Goal: Transaction & Acquisition: Purchase product/service

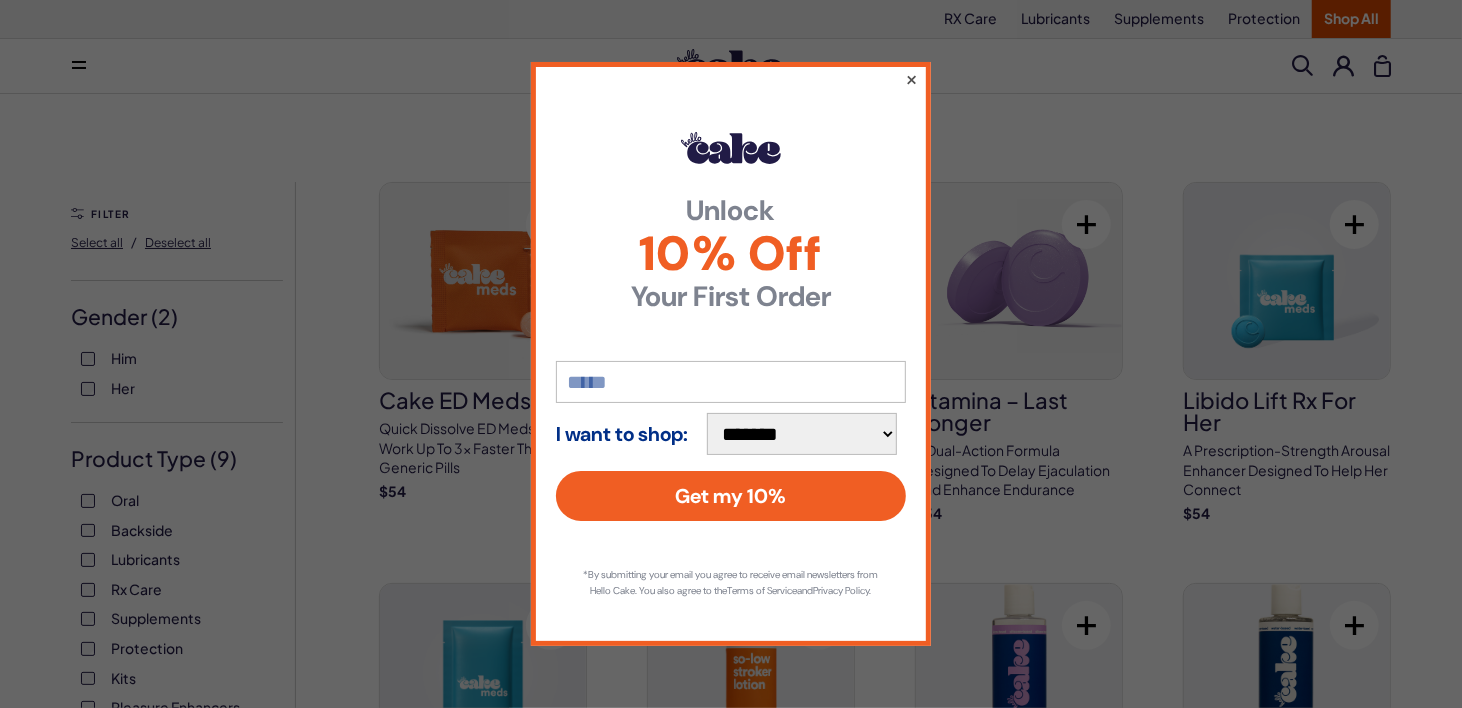
click at [909, 70] on button "×" at bounding box center [911, 79] width 13 height 24
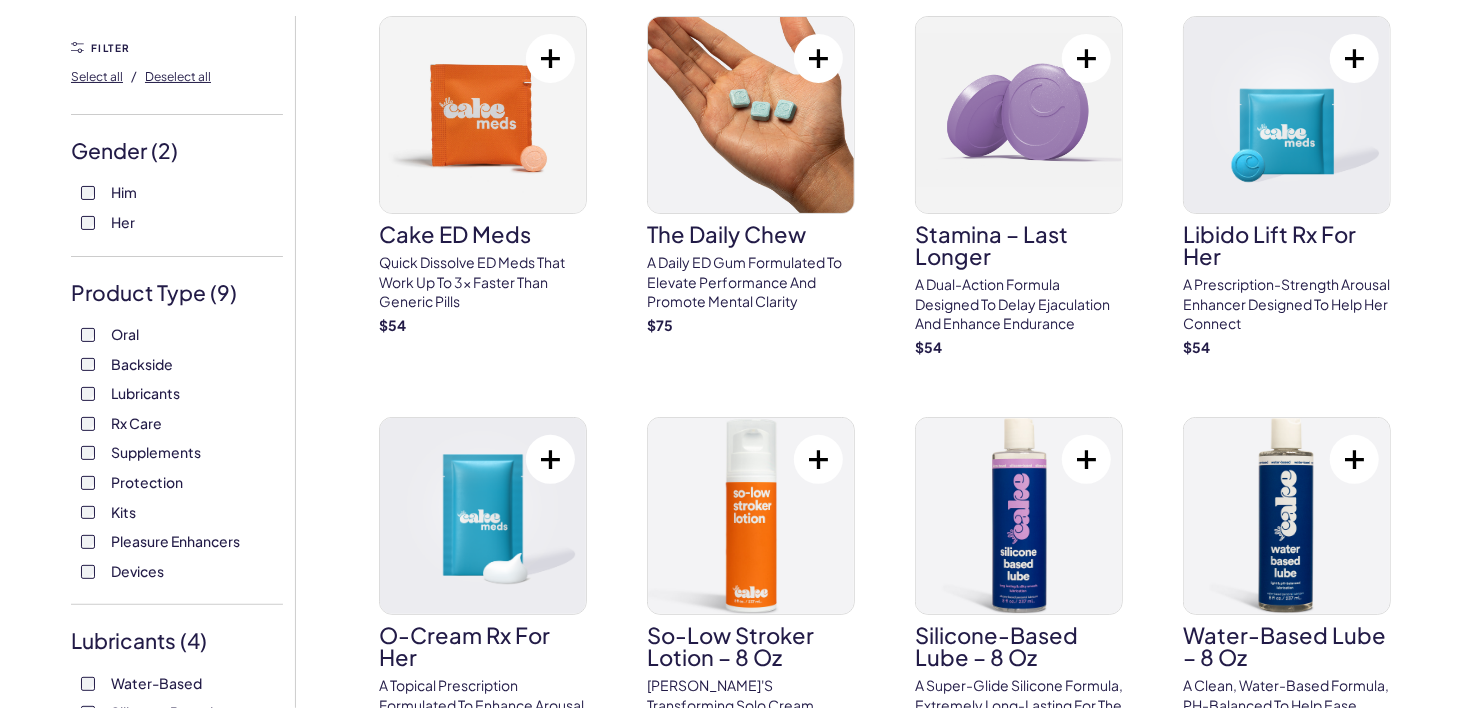
scroll to position [200, 0]
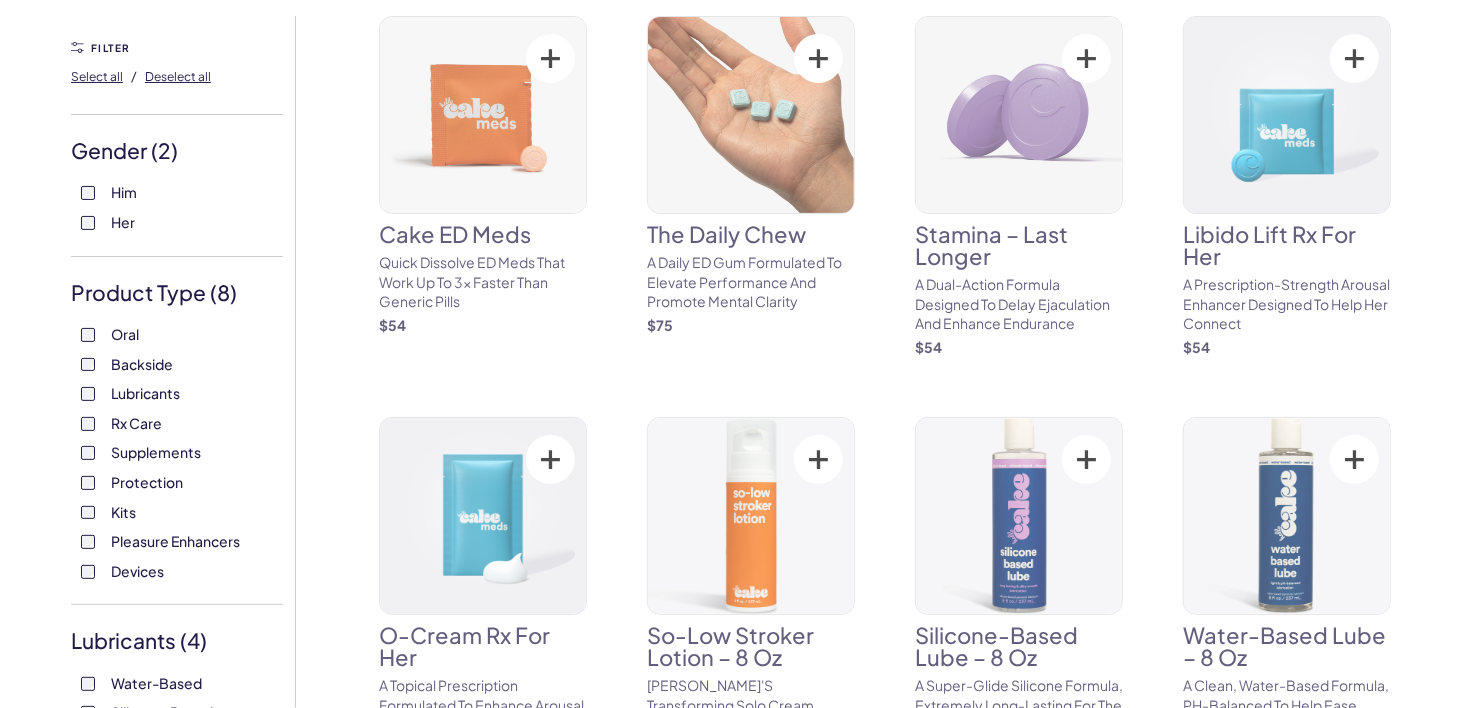
scroll to position [400, 0]
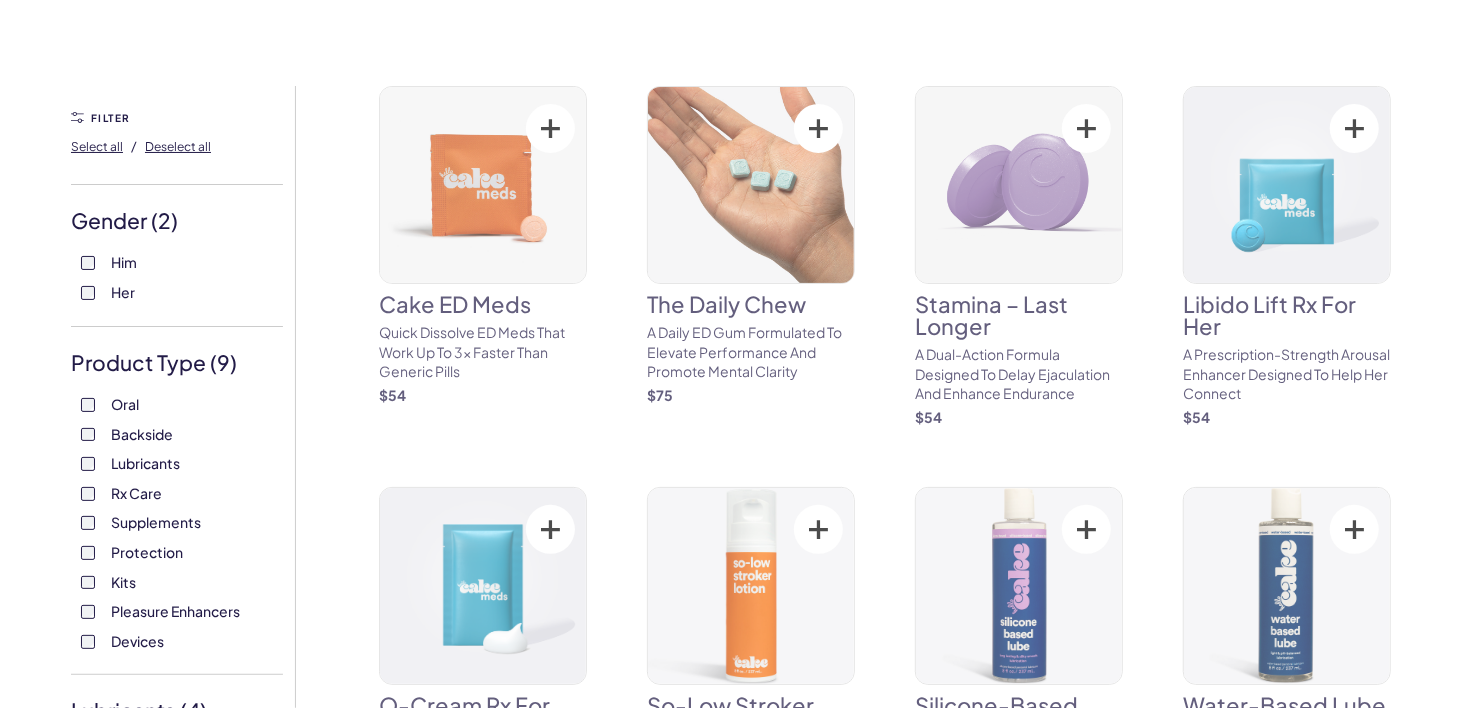
scroll to position [200, 0]
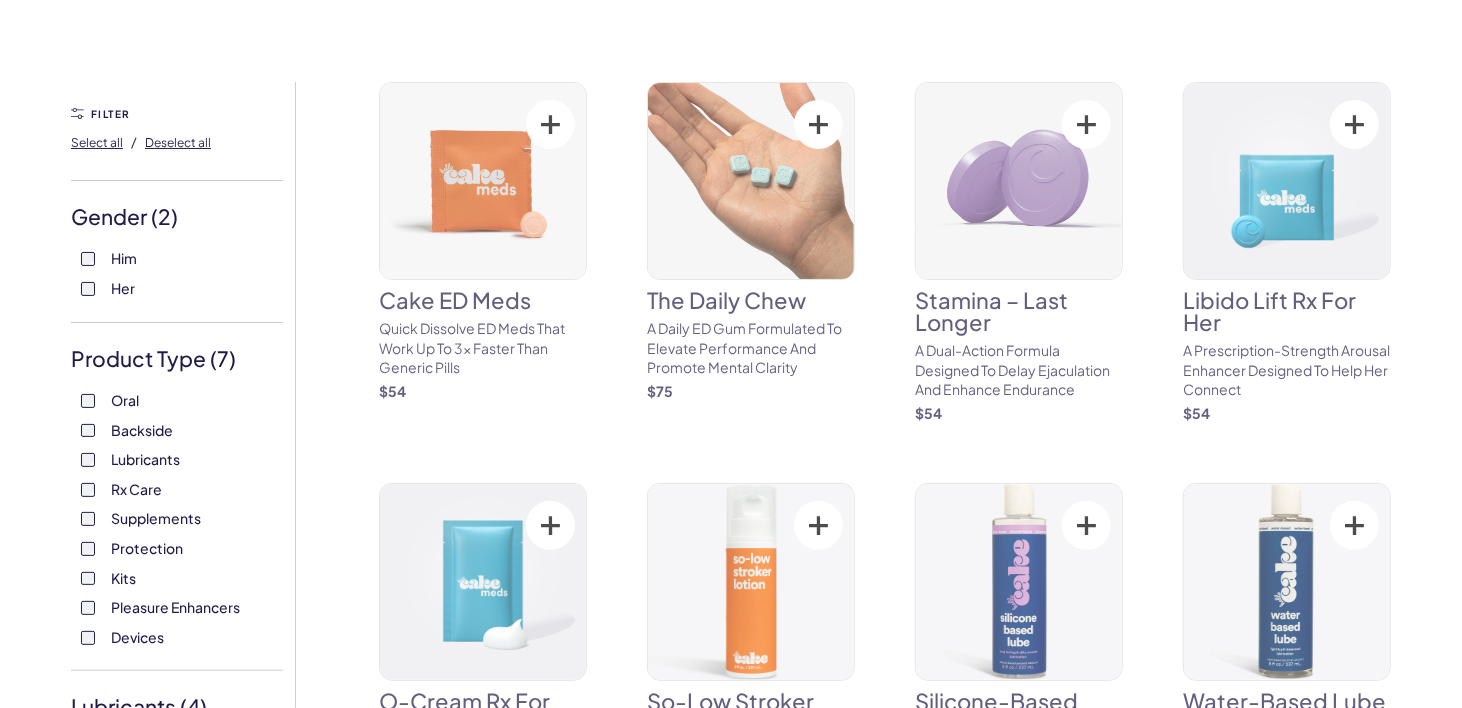
scroll to position [200, 0]
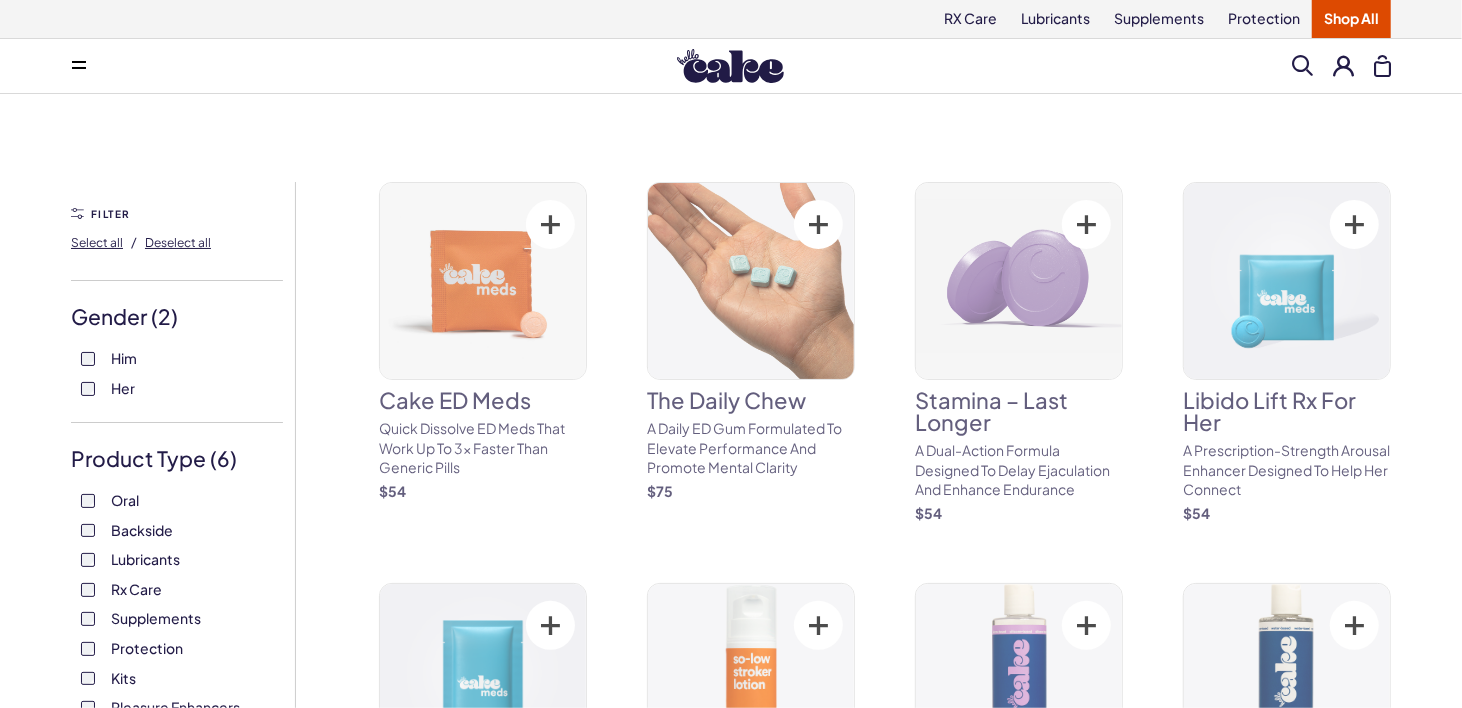
scroll to position [200, 0]
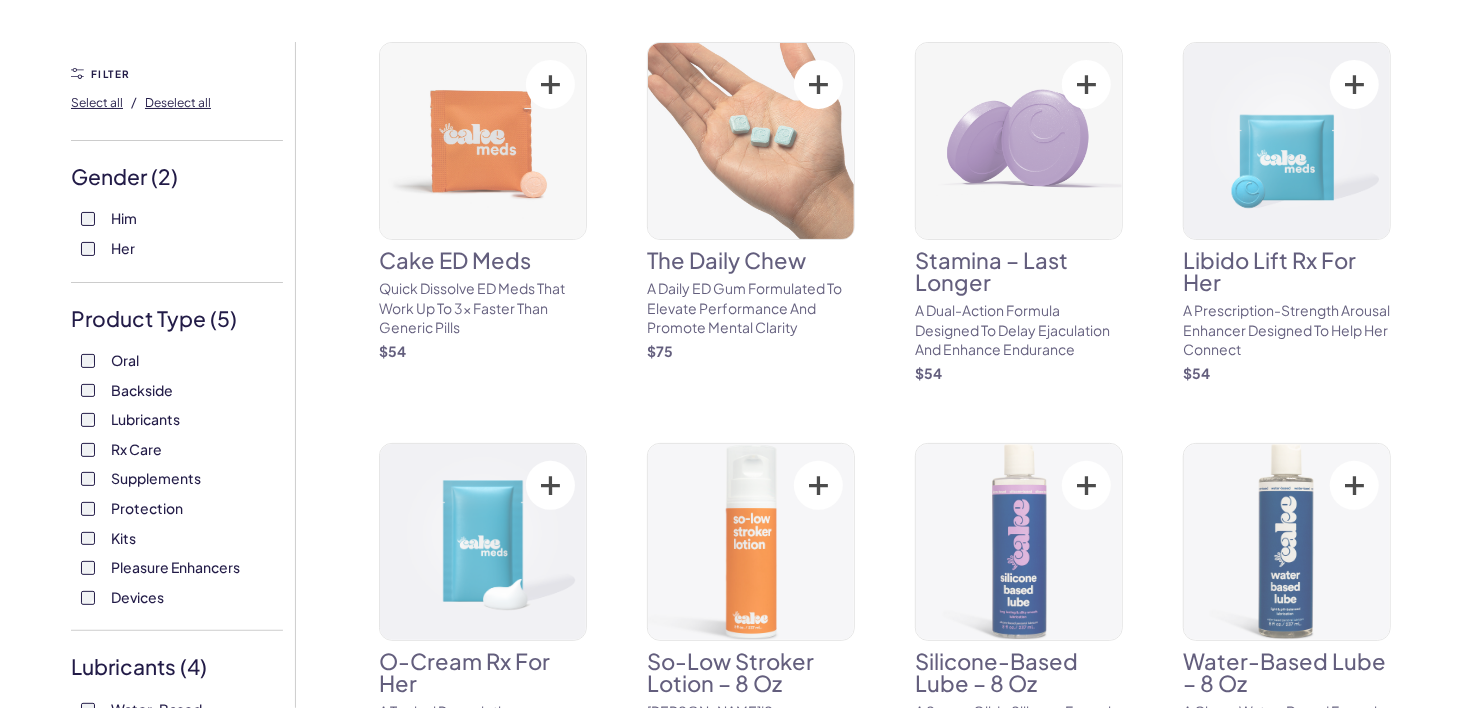
scroll to position [300, 0]
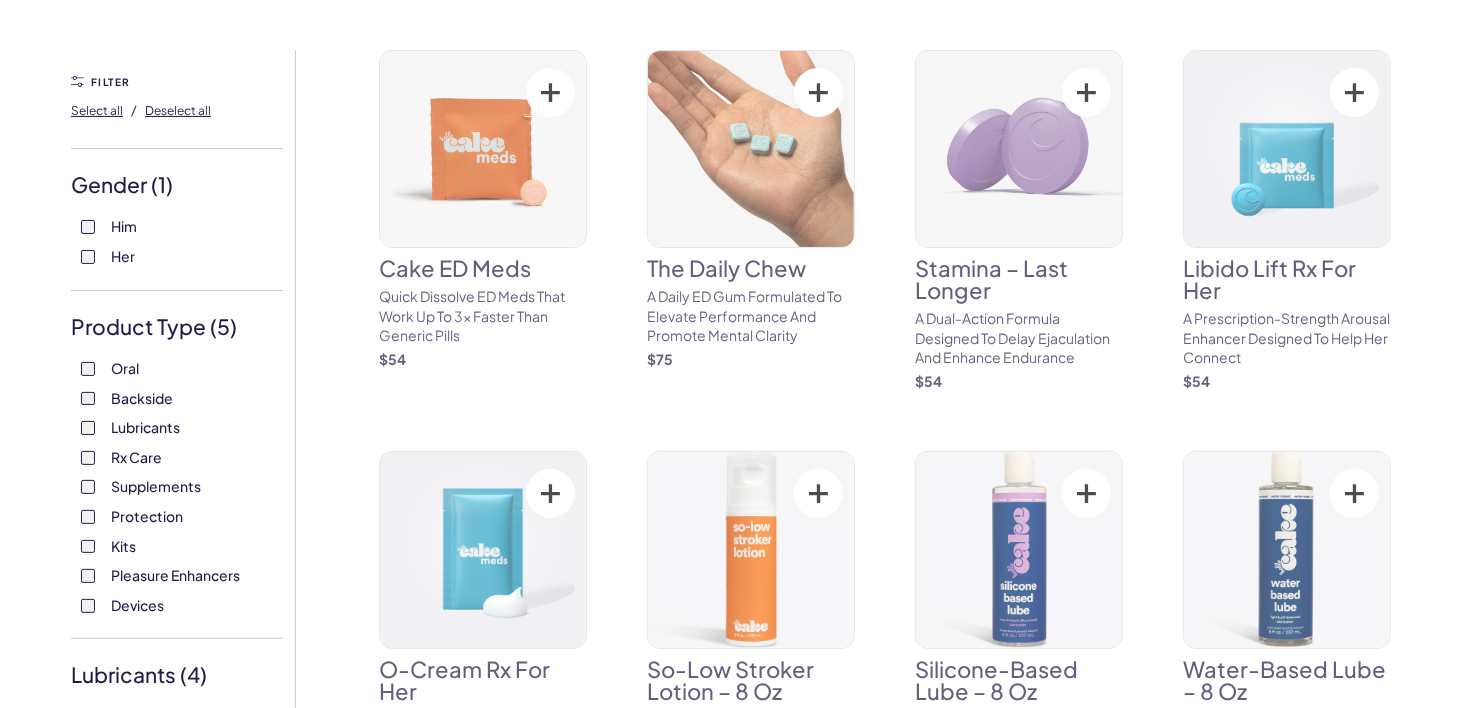
scroll to position [300, 0]
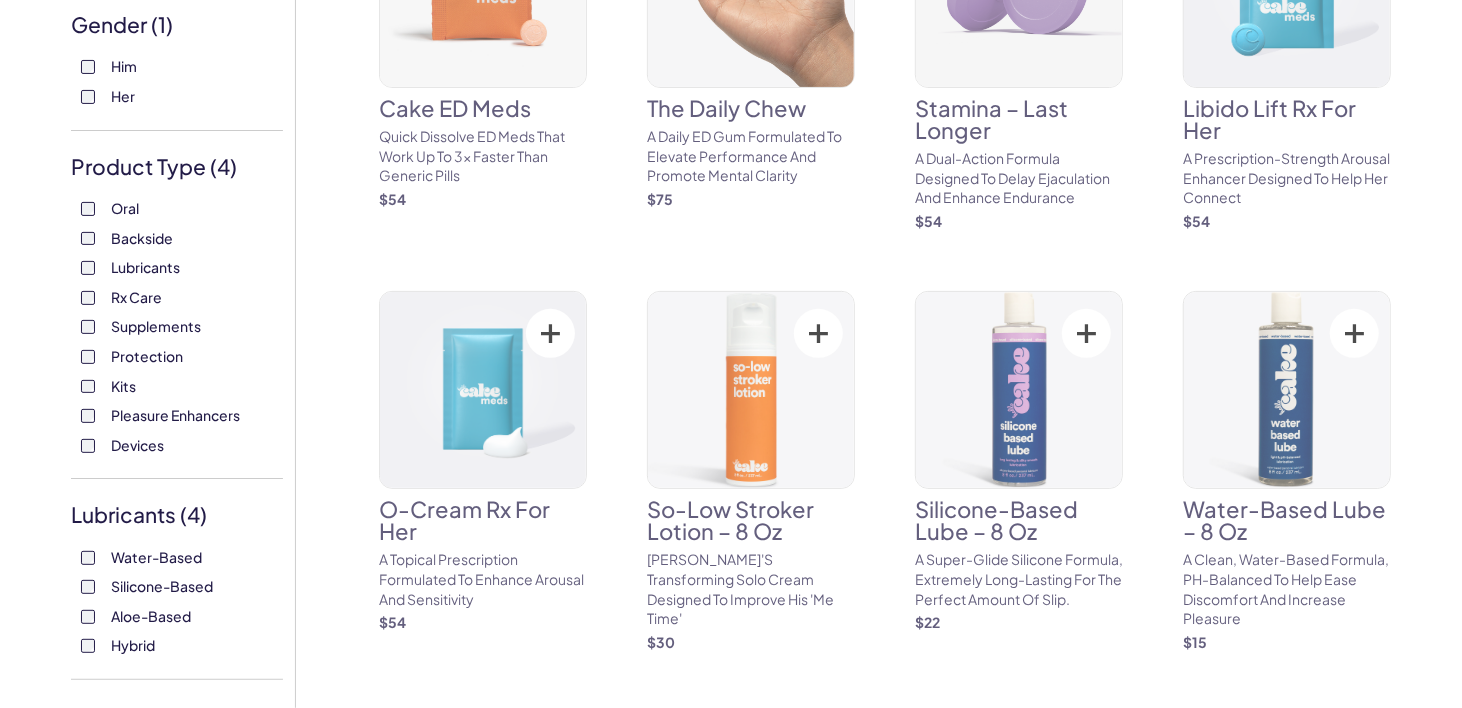
scroll to position [300, 0]
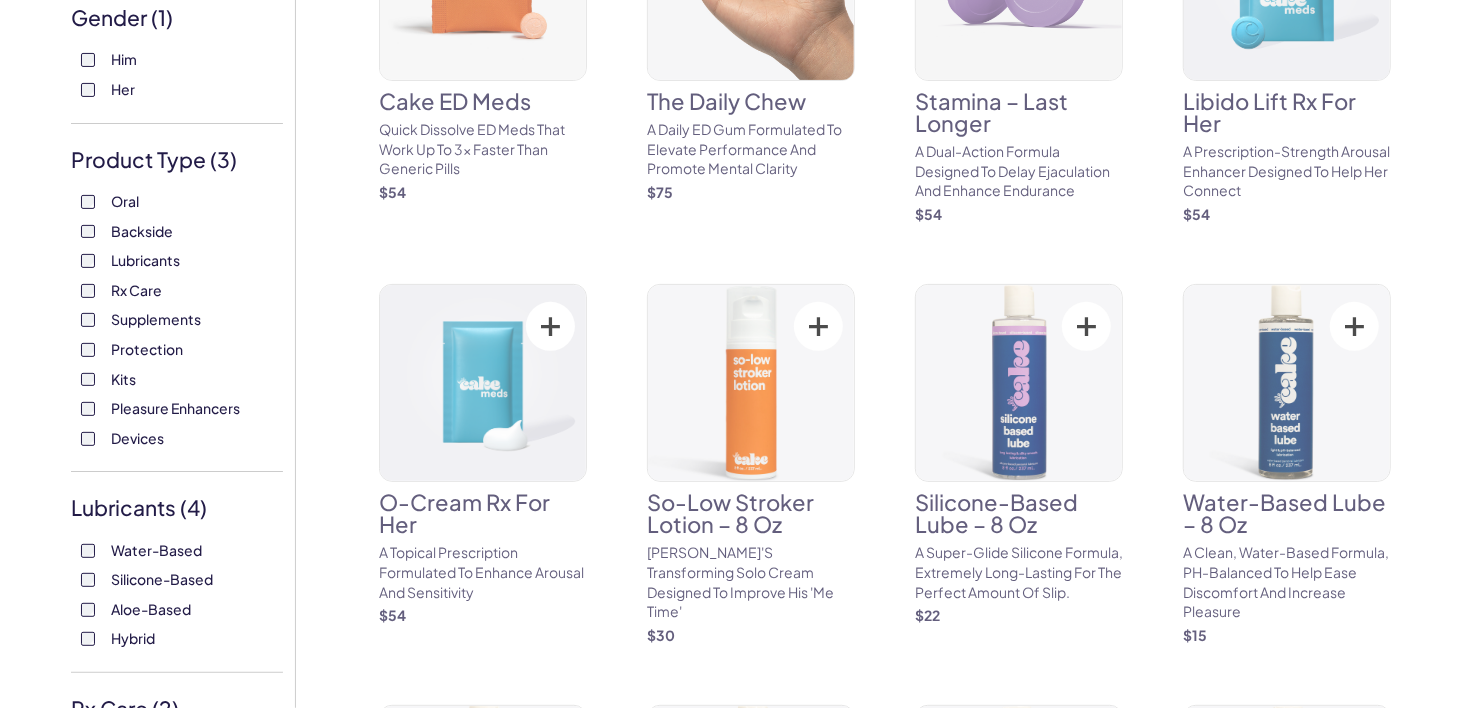
scroll to position [300, 0]
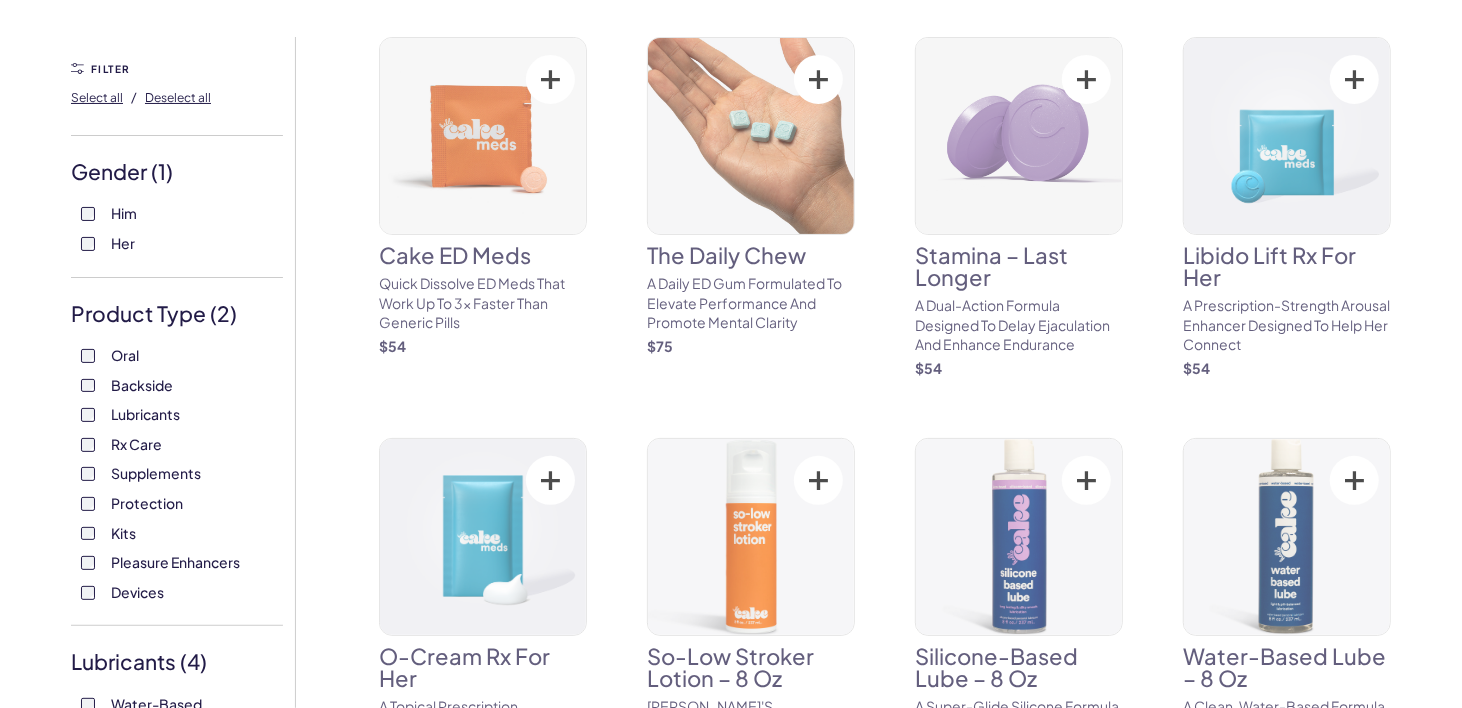
scroll to position [300, 0]
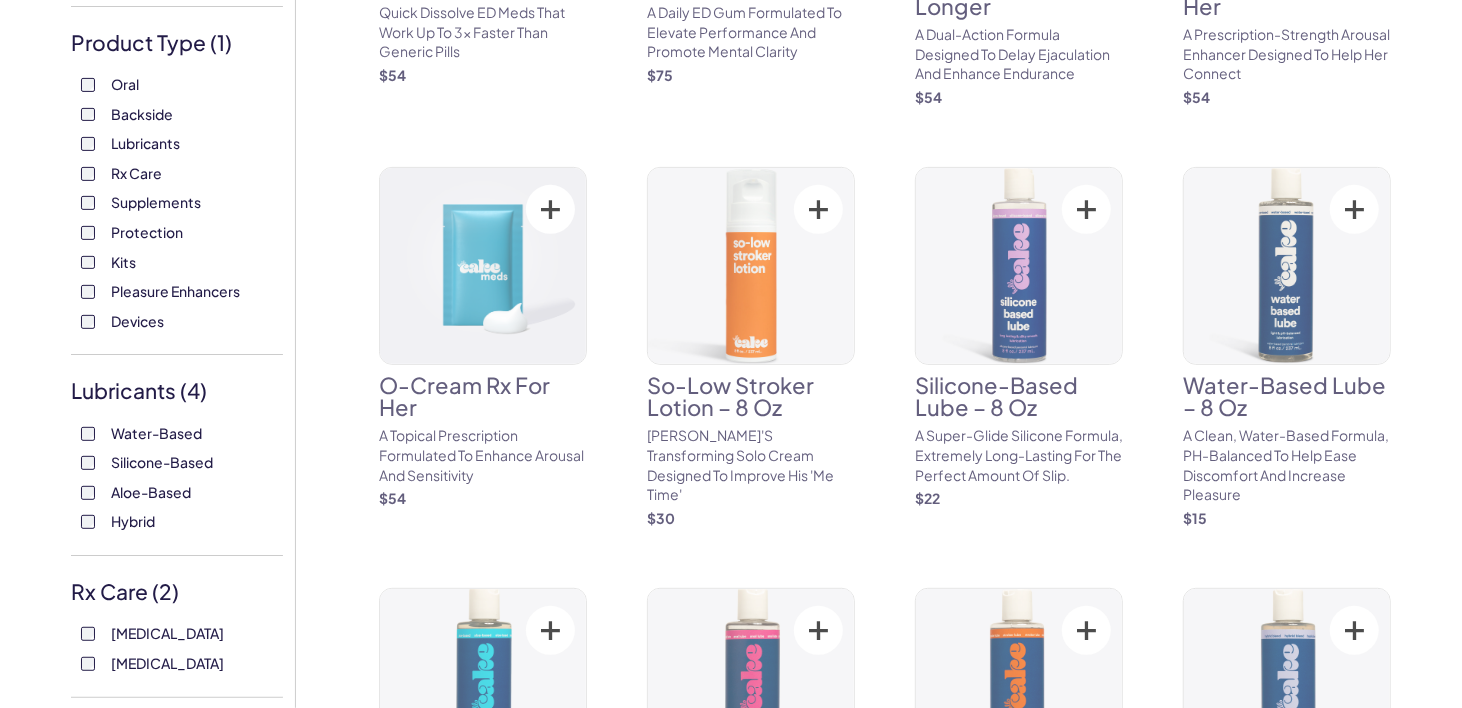
scroll to position [500, 0]
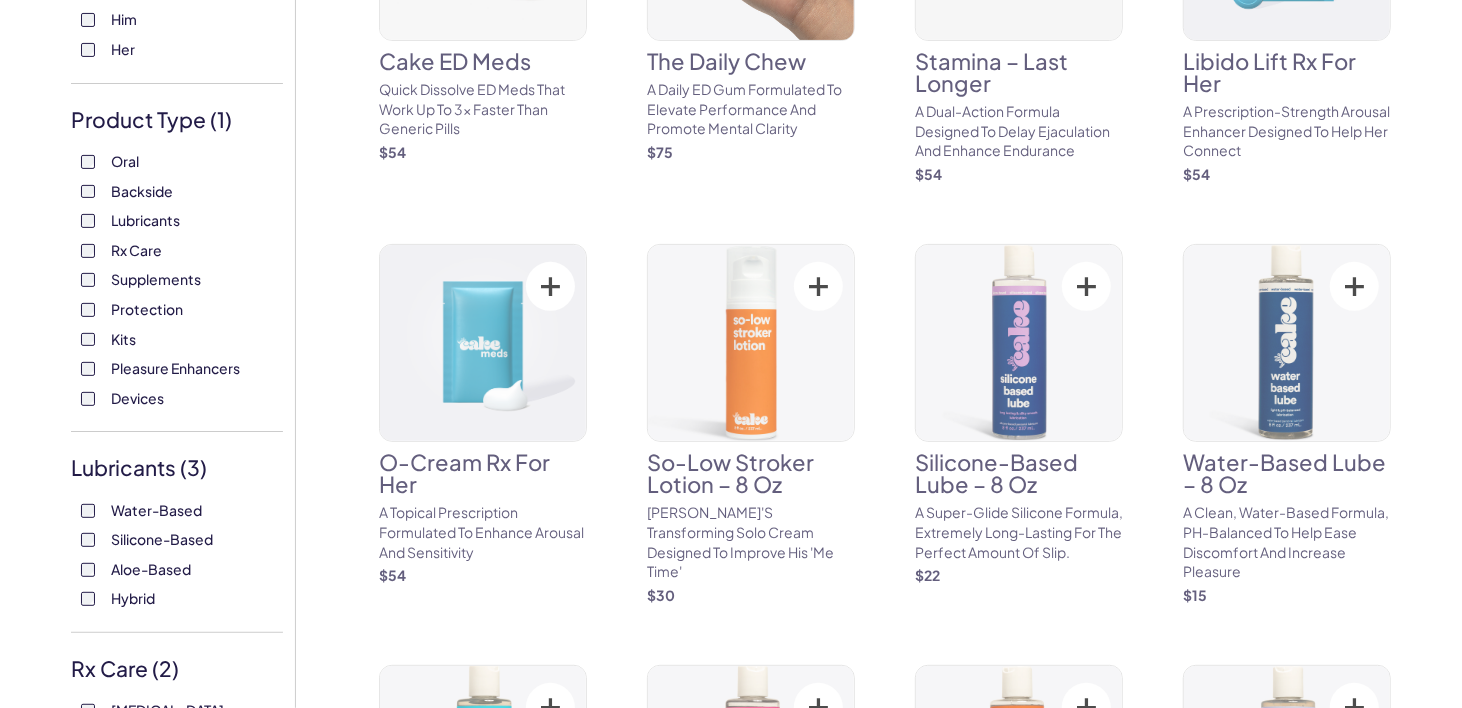
scroll to position [500, 0]
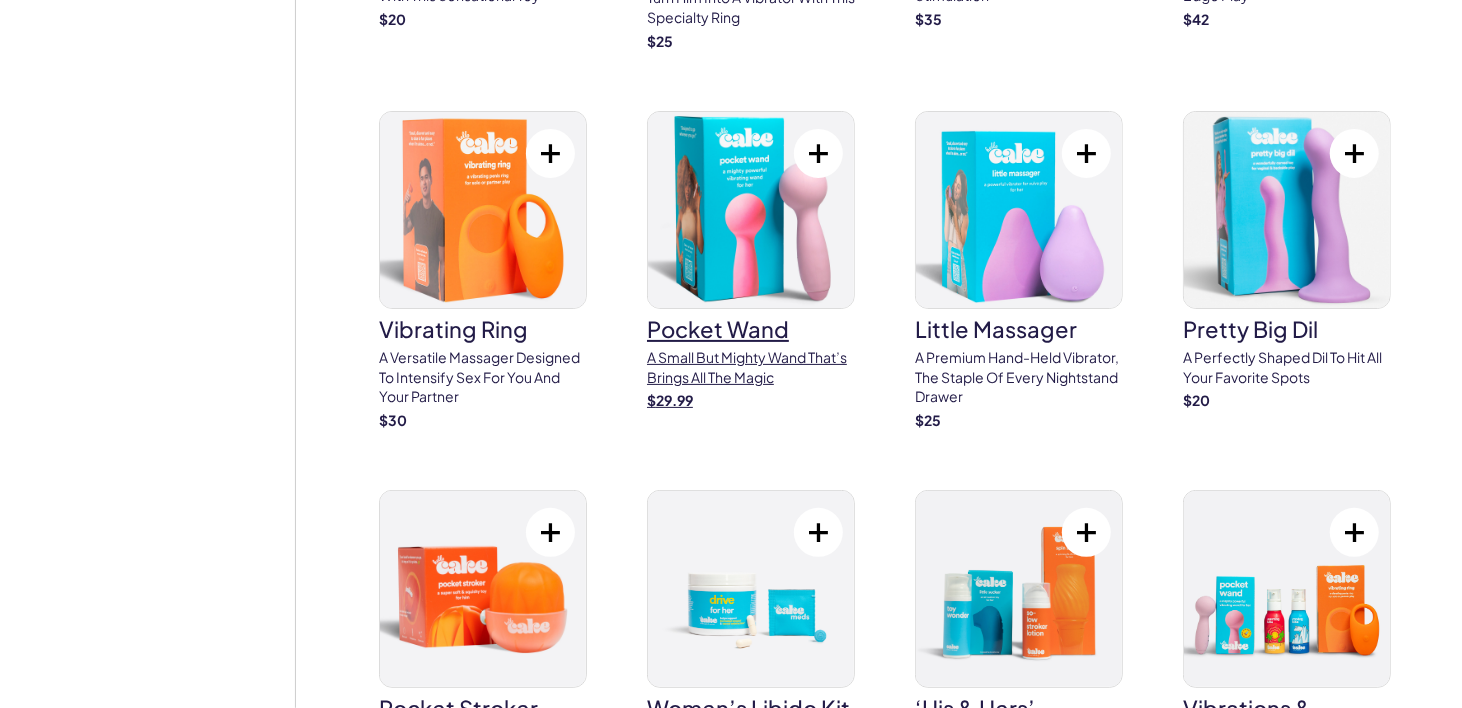
scroll to position [4998, 0]
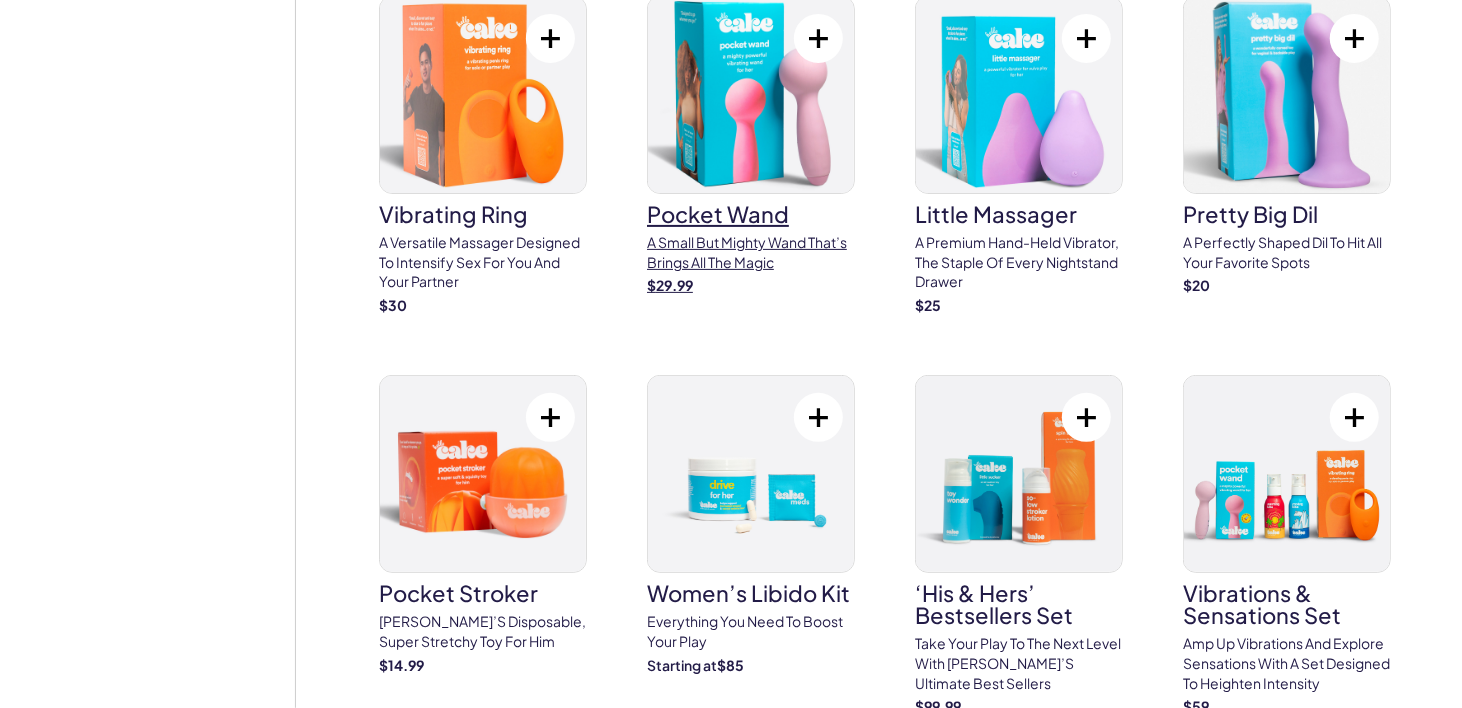
click at [721, 203] on h3 "pocket wand" at bounding box center [751, 214] width 208 height 22
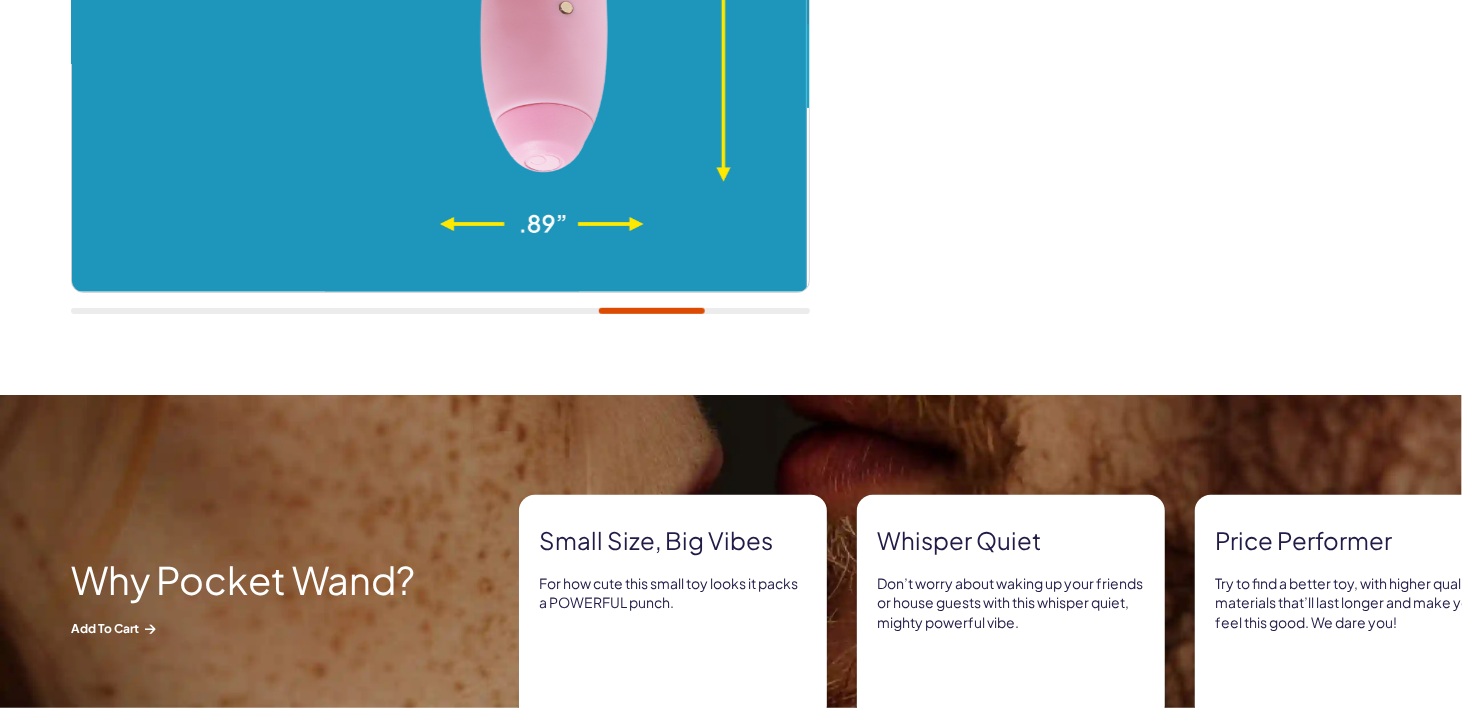
scroll to position [800, 0]
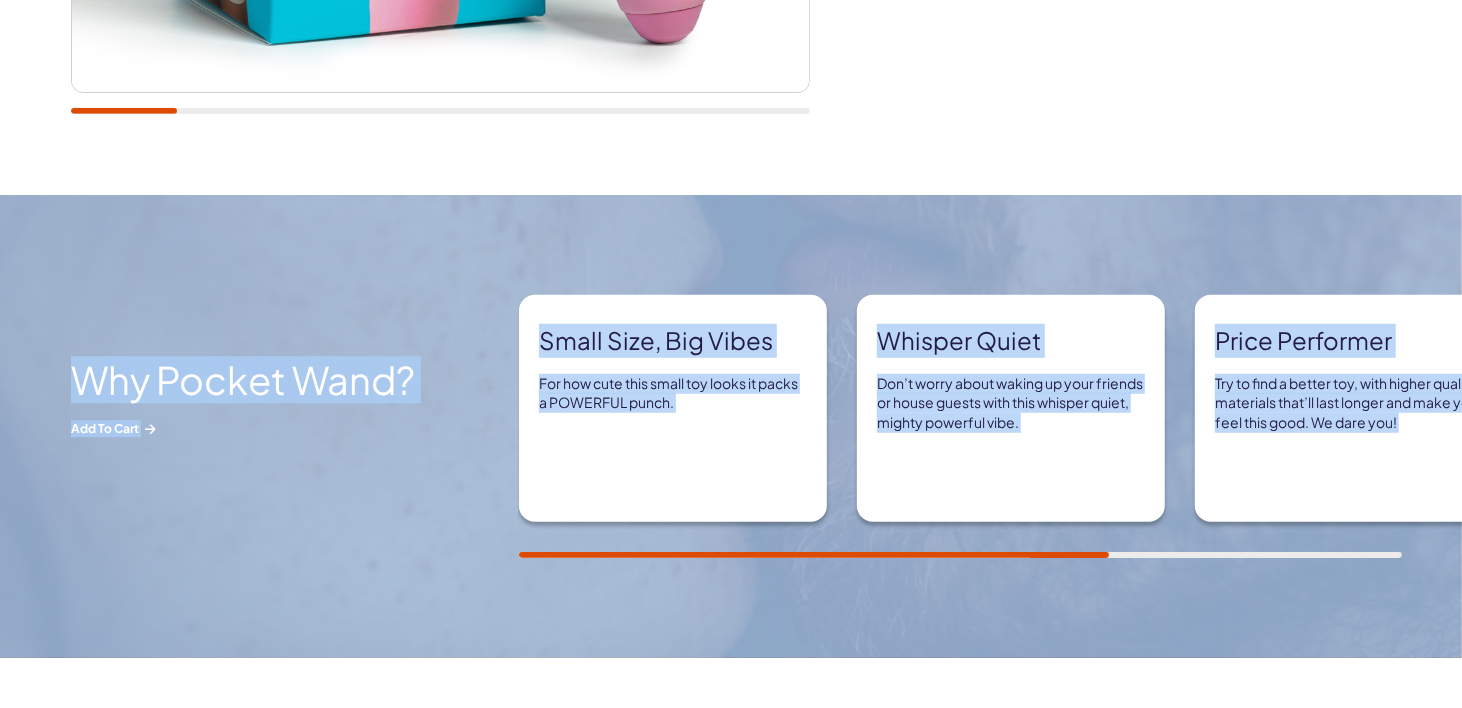
drag, startPoint x: 1061, startPoint y: 549, endPoint x: 1139, endPoint y: 563, distance: 79.2
click at [1139, 563] on div "Why Pocket Wand? Add to Cart Small size, big vibes For how cute this small toy …" at bounding box center [731, 426] width 1462 height 463
click at [1059, 483] on div "Whisper quiet Don’t worry about waking up your friends or house guests with thi…" at bounding box center [1011, 408] width 308 height 227
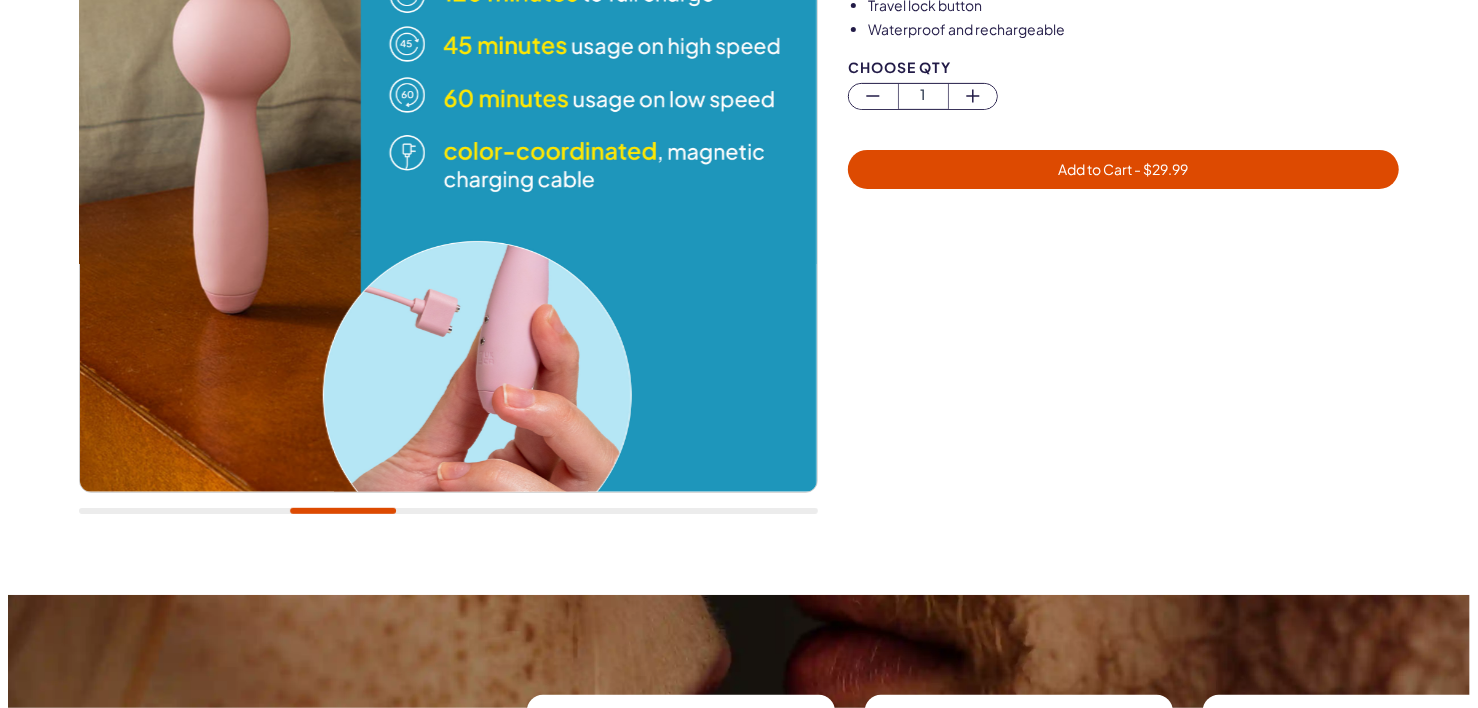
scroll to position [0, 0]
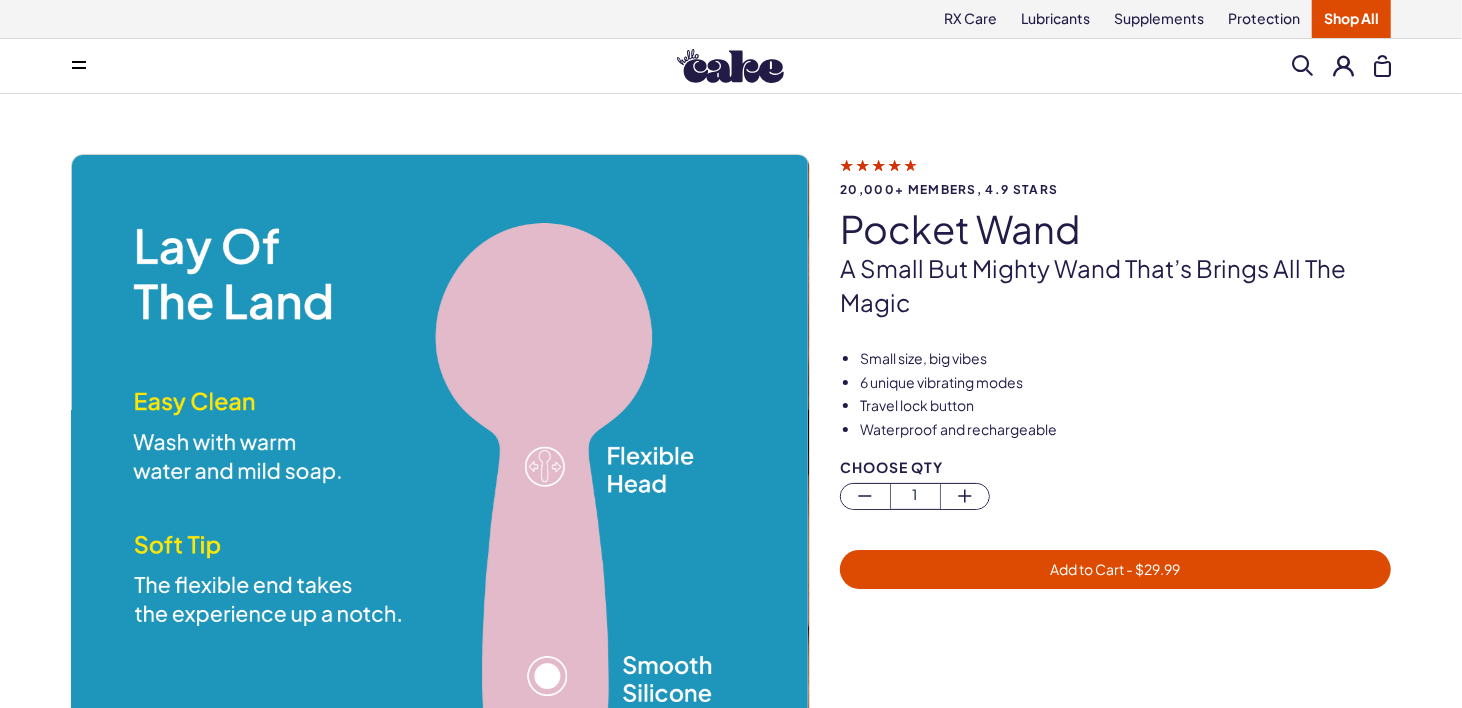
click at [1119, 571] on span "Add to Cart - $ 29.99" at bounding box center [1116, 569] width 130 height 18
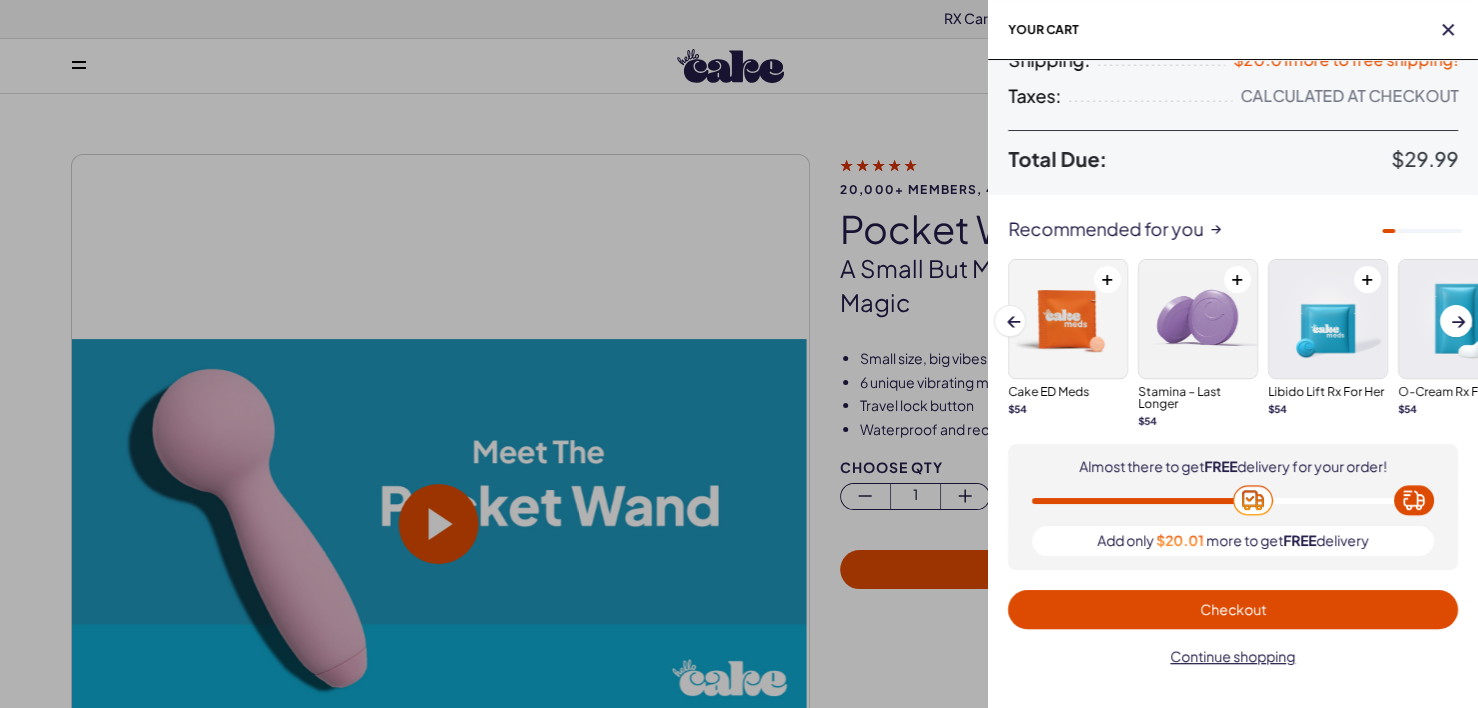
scroll to position [260, 0]
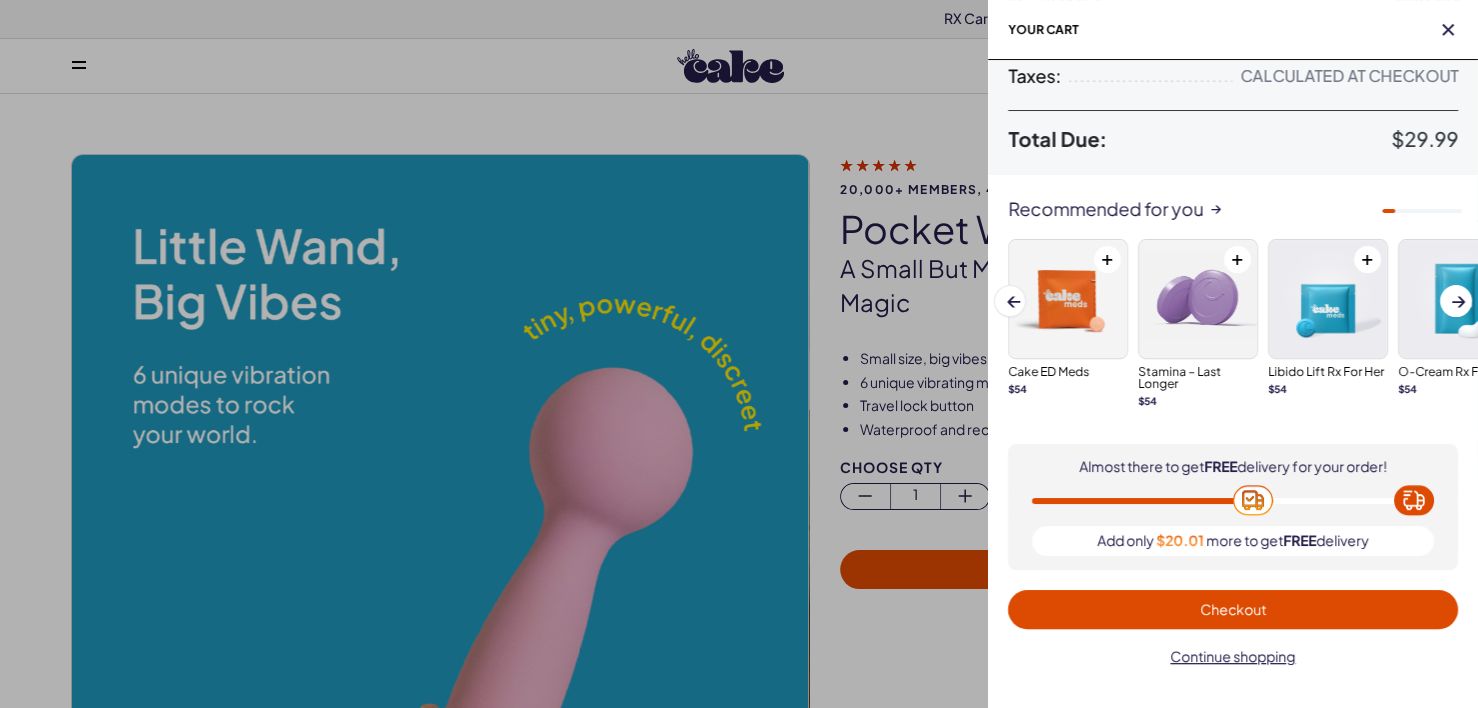
click at [1231, 606] on span "Checkout" at bounding box center [1233, 609] width 66 height 18
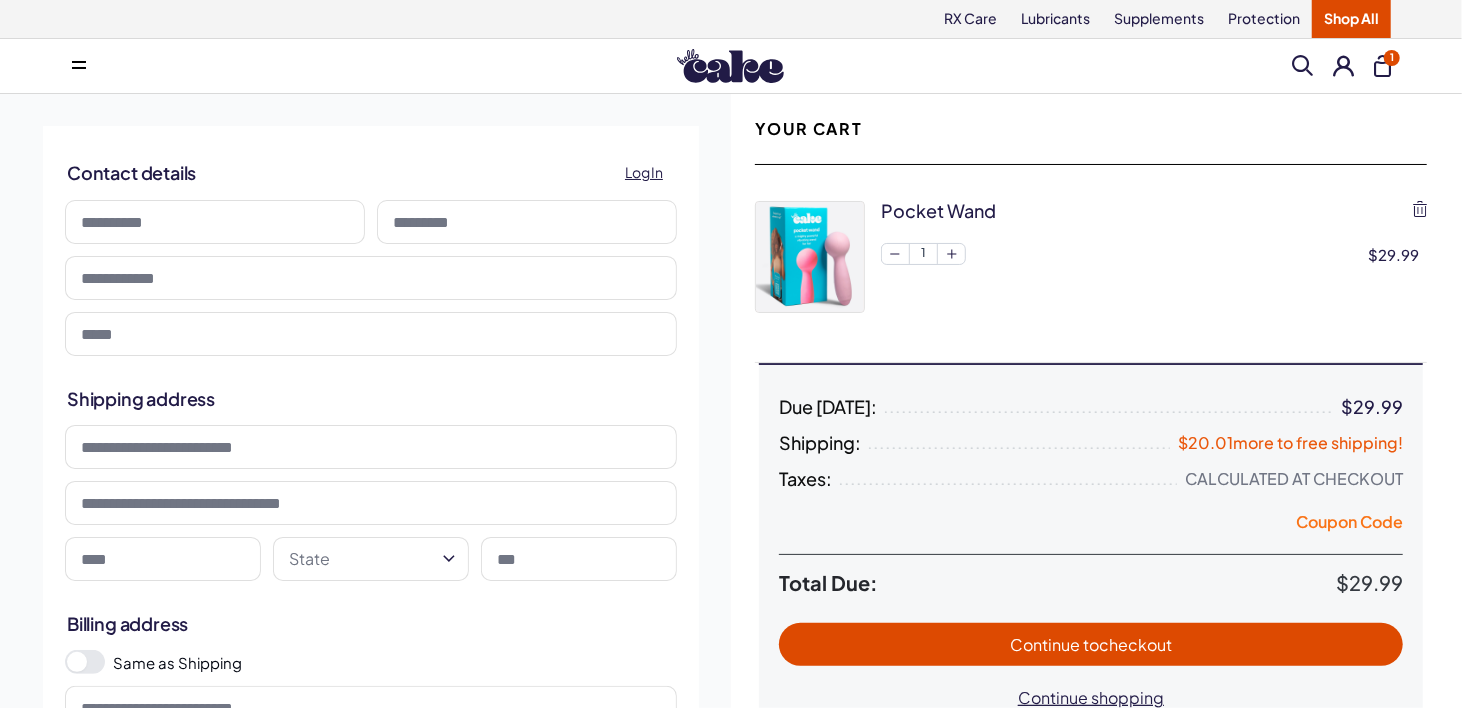
click at [1372, 516] on button "Coupon Code" at bounding box center [1349, 525] width 107 height 28
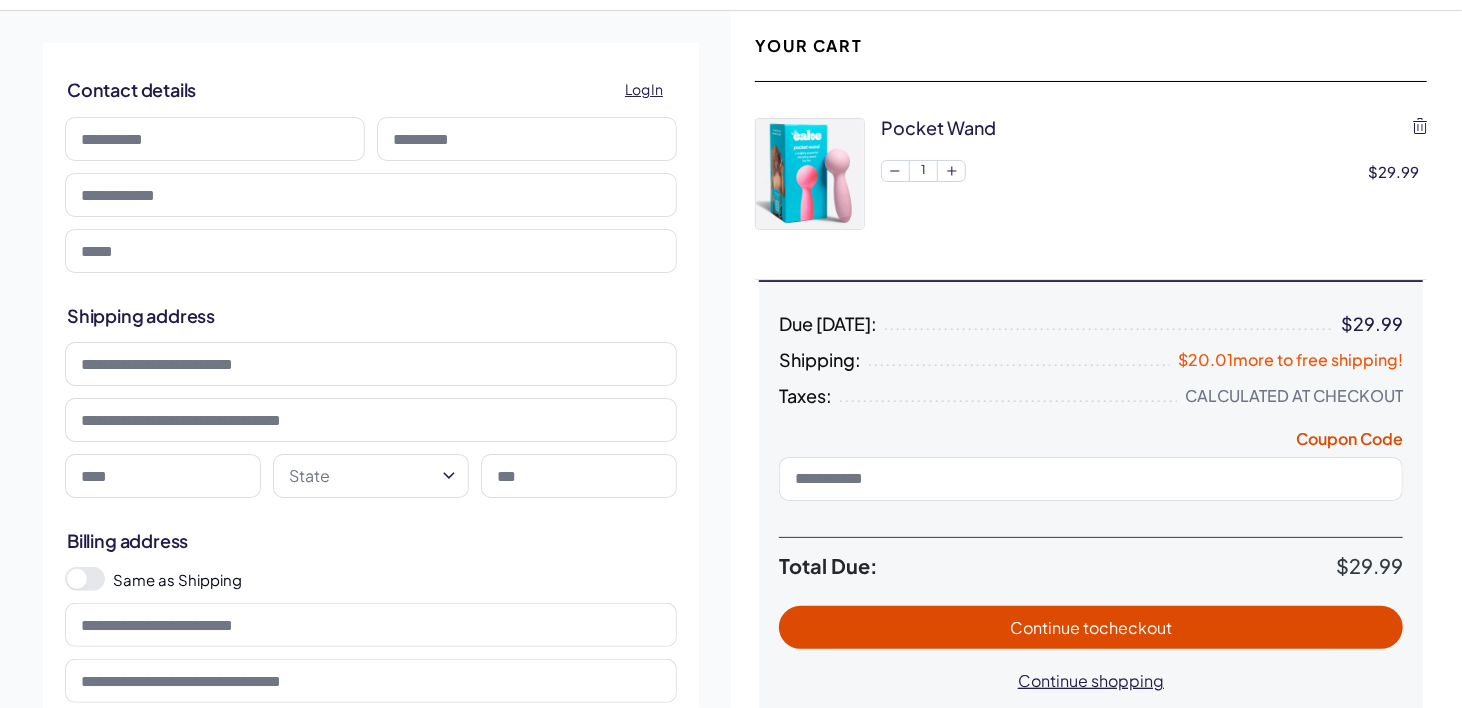
scroll to position [200, 0]
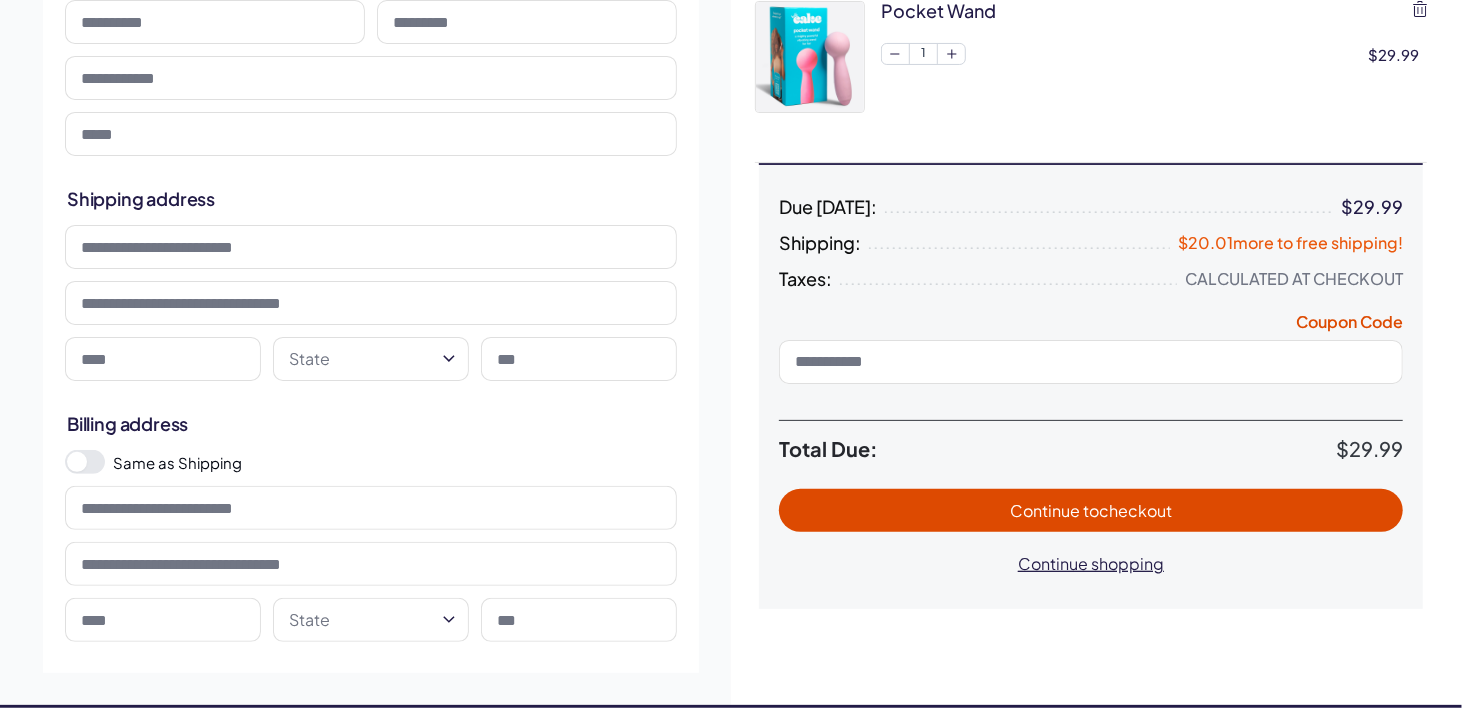
click at [626, 249] on input at bounding box center [371, 247] width 612 height 44
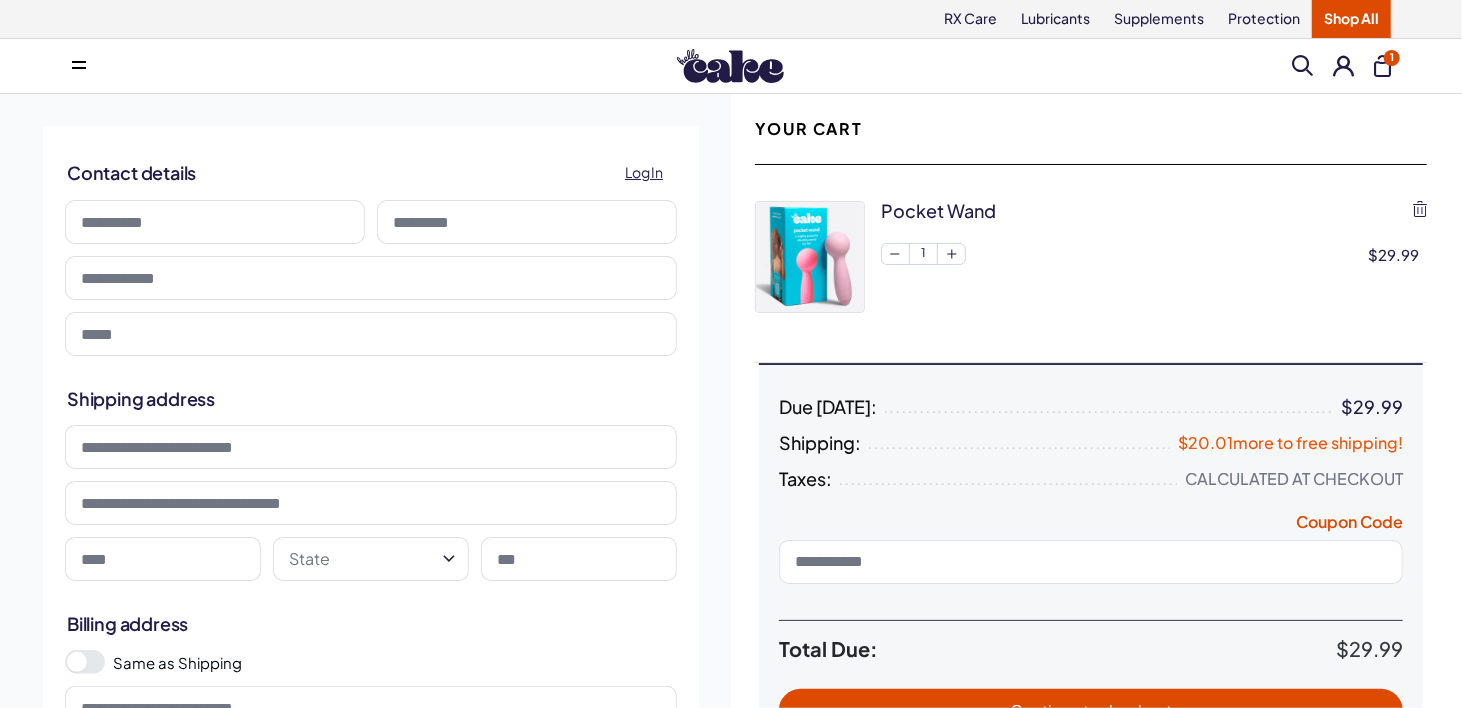
click at [166, 223] on input at bounding box center [215, 222] width 300 height 44
type input "*****"
click at [458, 218] on input at bounding box center [527, 222] width 300 height 44
type input "*****"
click at [173, 288] on input "tel" at bounding box center [371, 278] width 612 height 44
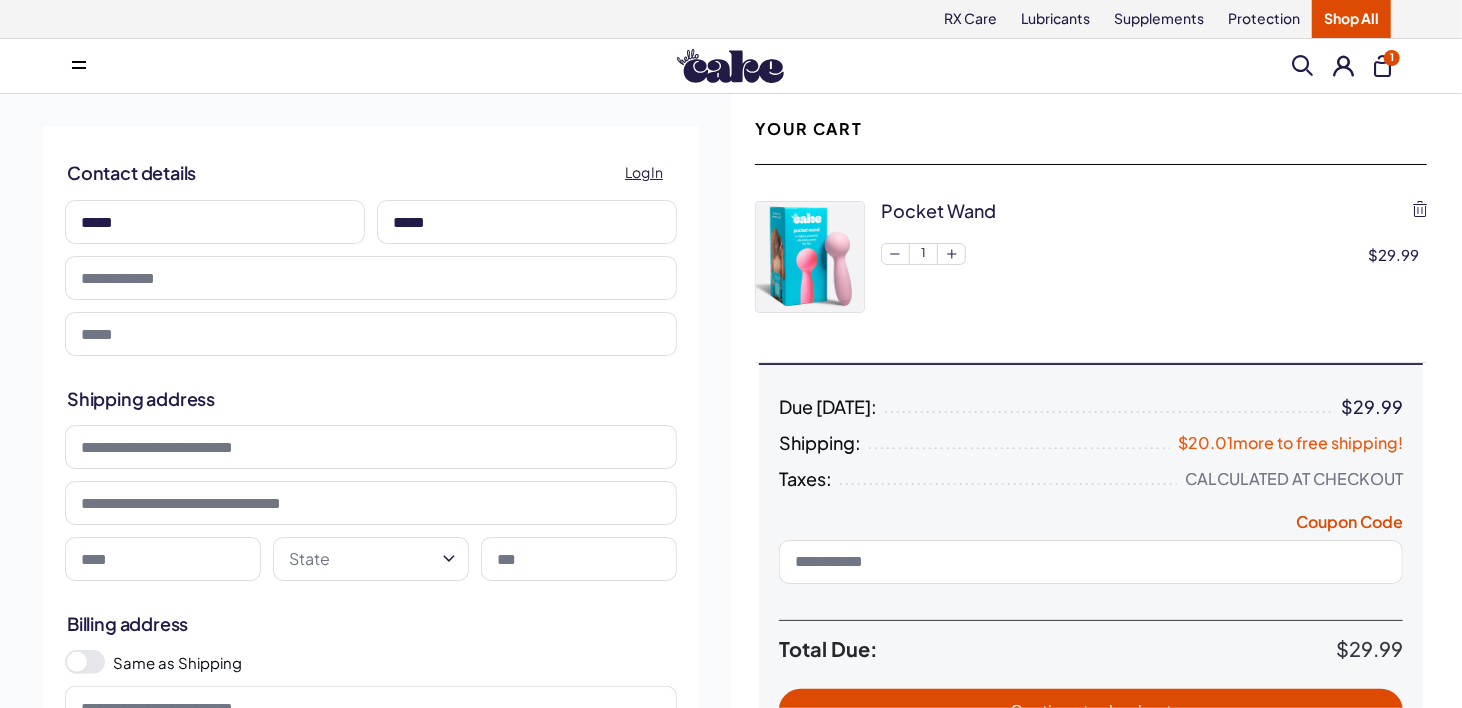
type input "**********"
click at [140, 339] on input "email" at bounding box center [371, 334] width 612 height 44
type input "**********"
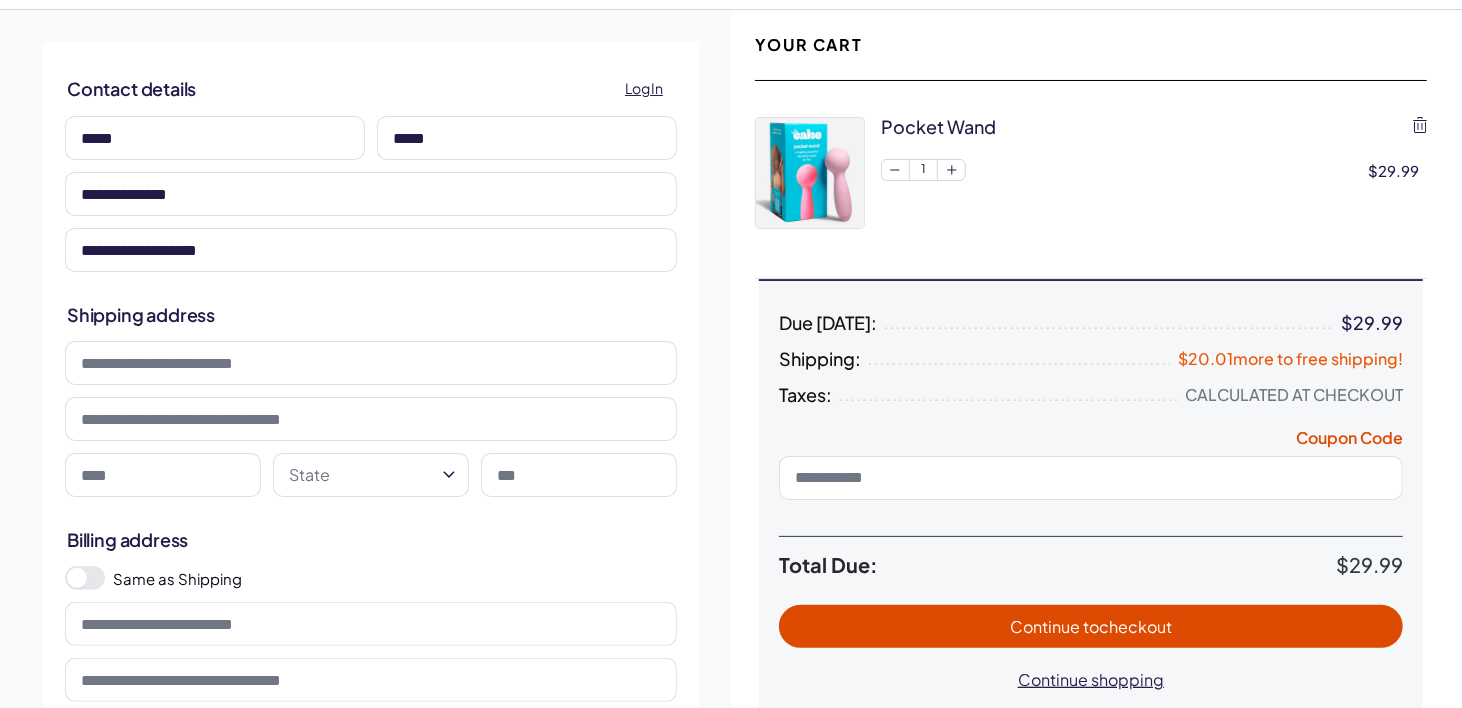
scroll to position [200, 0]
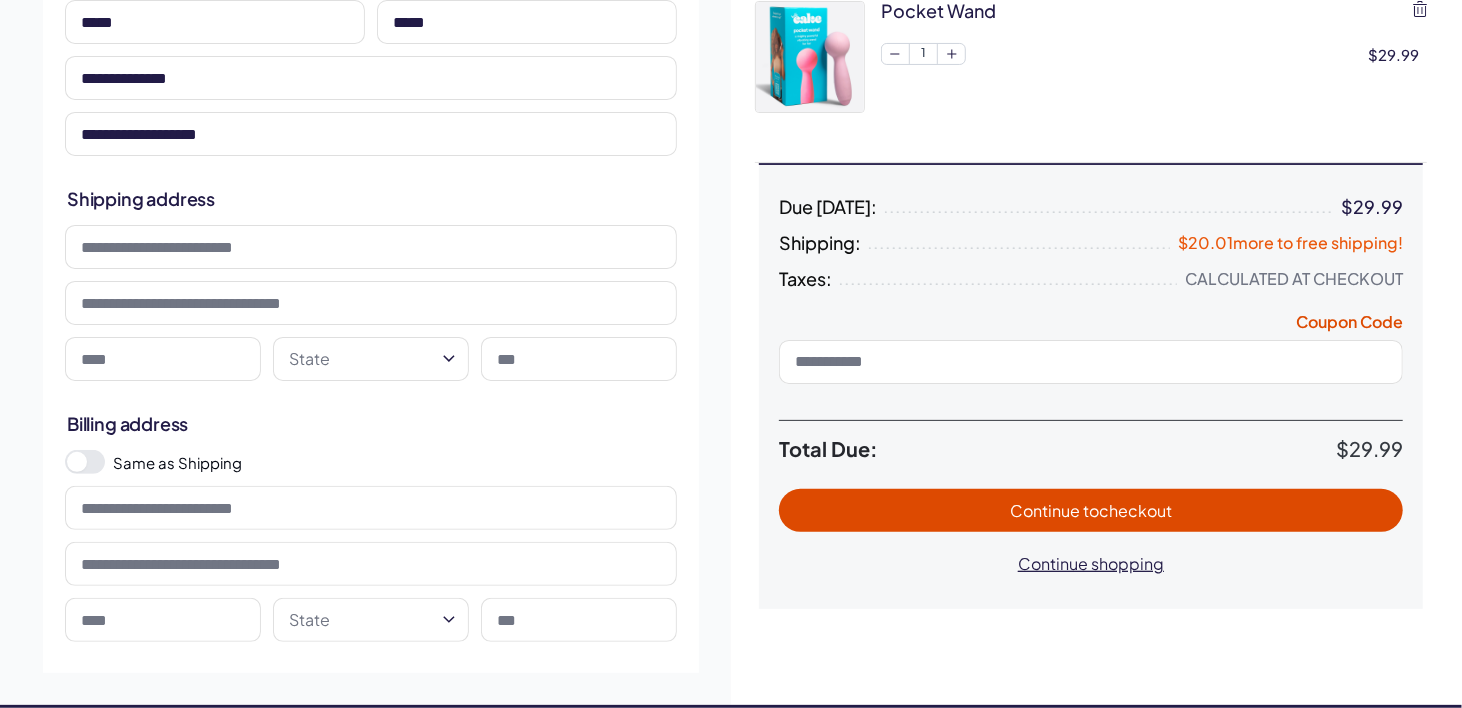
click at [213, 249] on input at bounding box center [371, 247] width 612 height 44
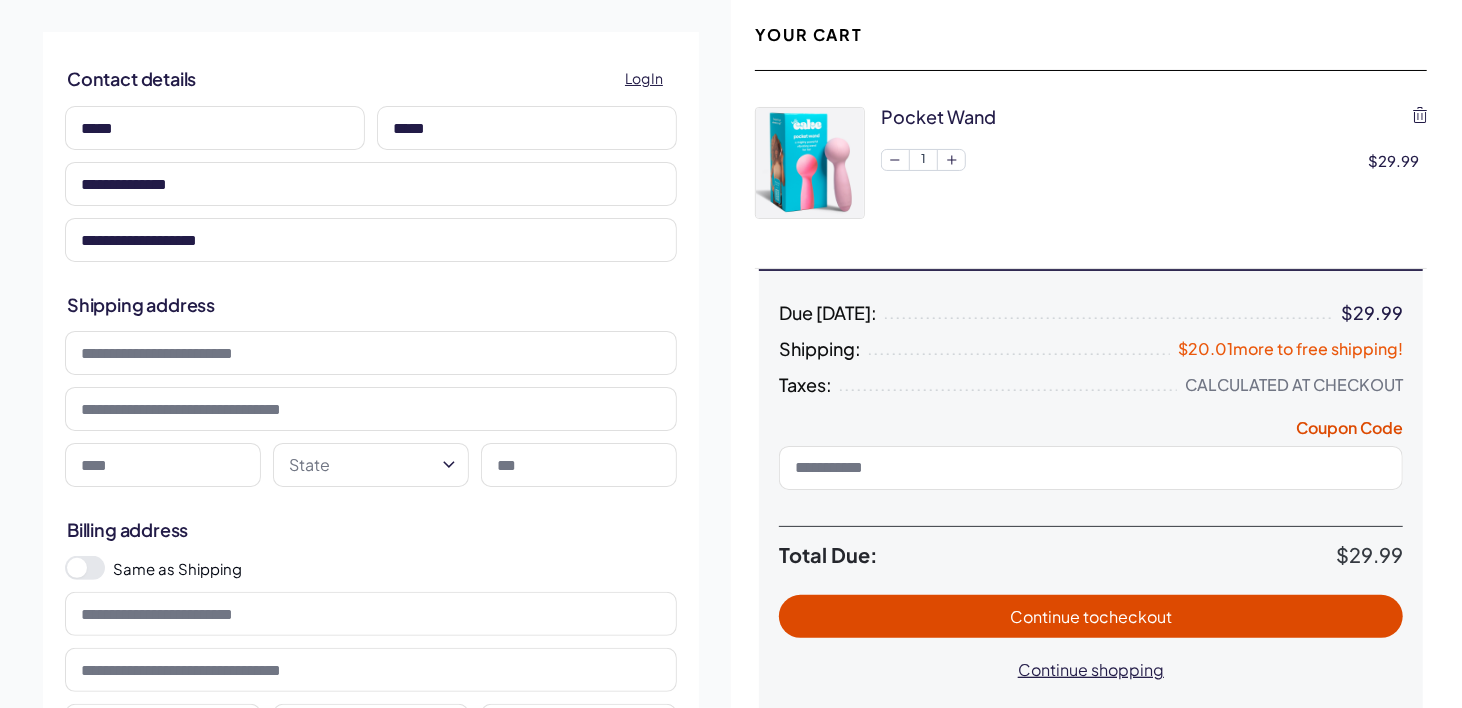
scroll to position [0, 0]
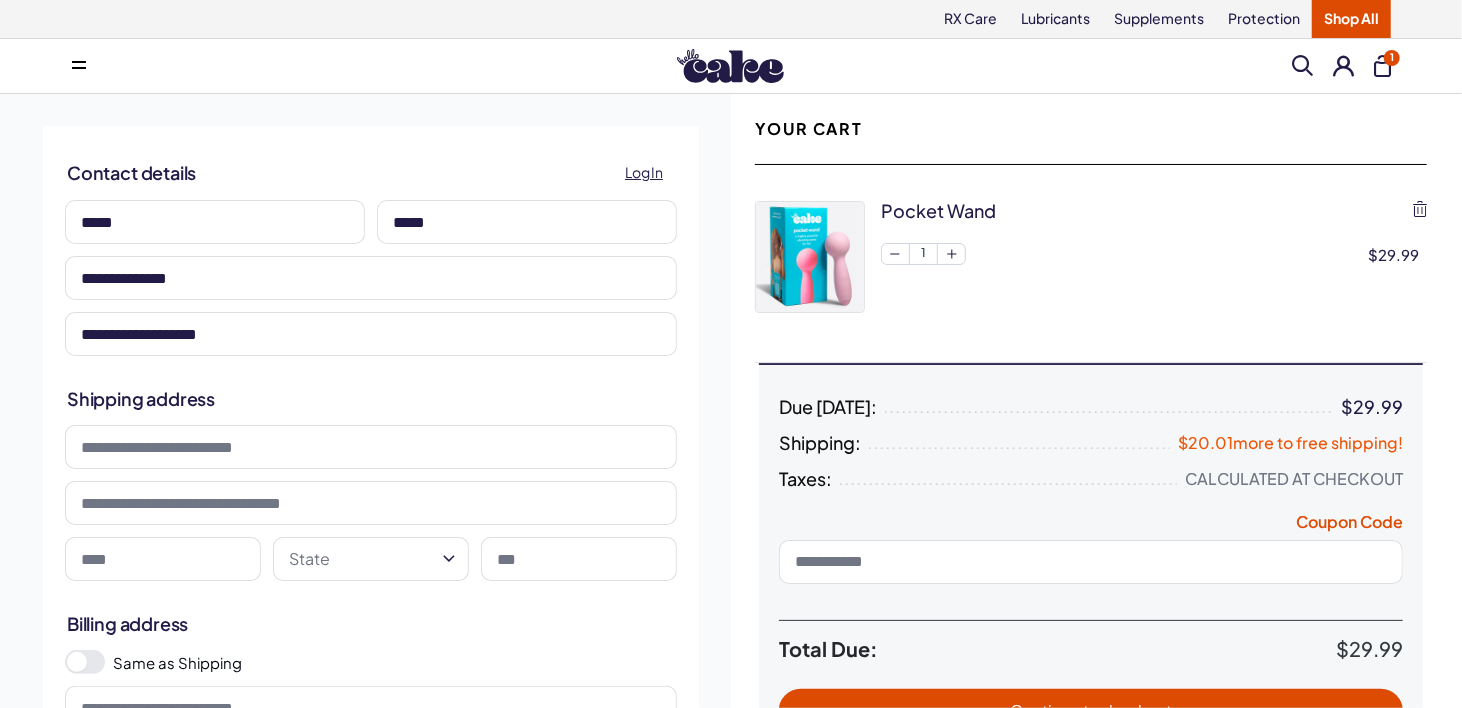
click at [153, 449] on input at bounding box center [371, 447] width 612 height 44
type input "**********"
select select "**"
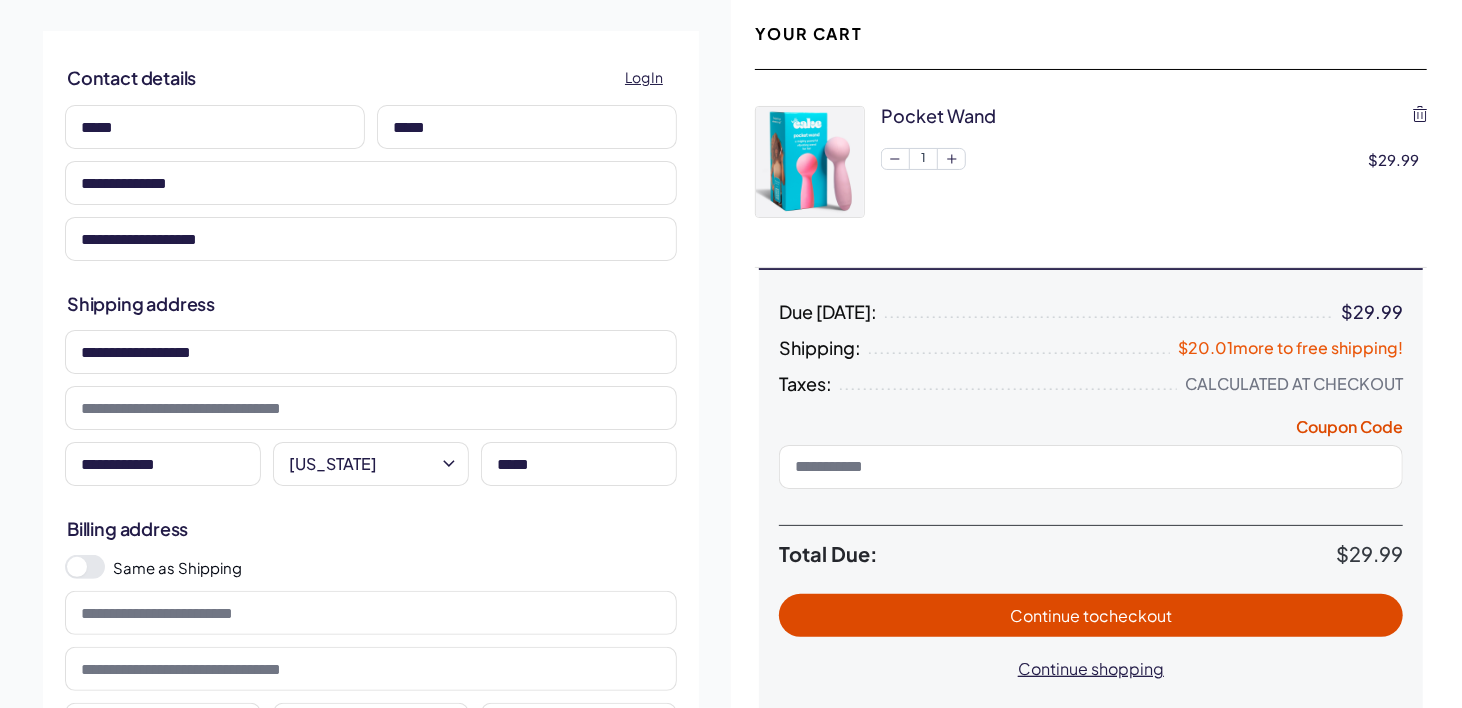
scroll to position [200, 0]
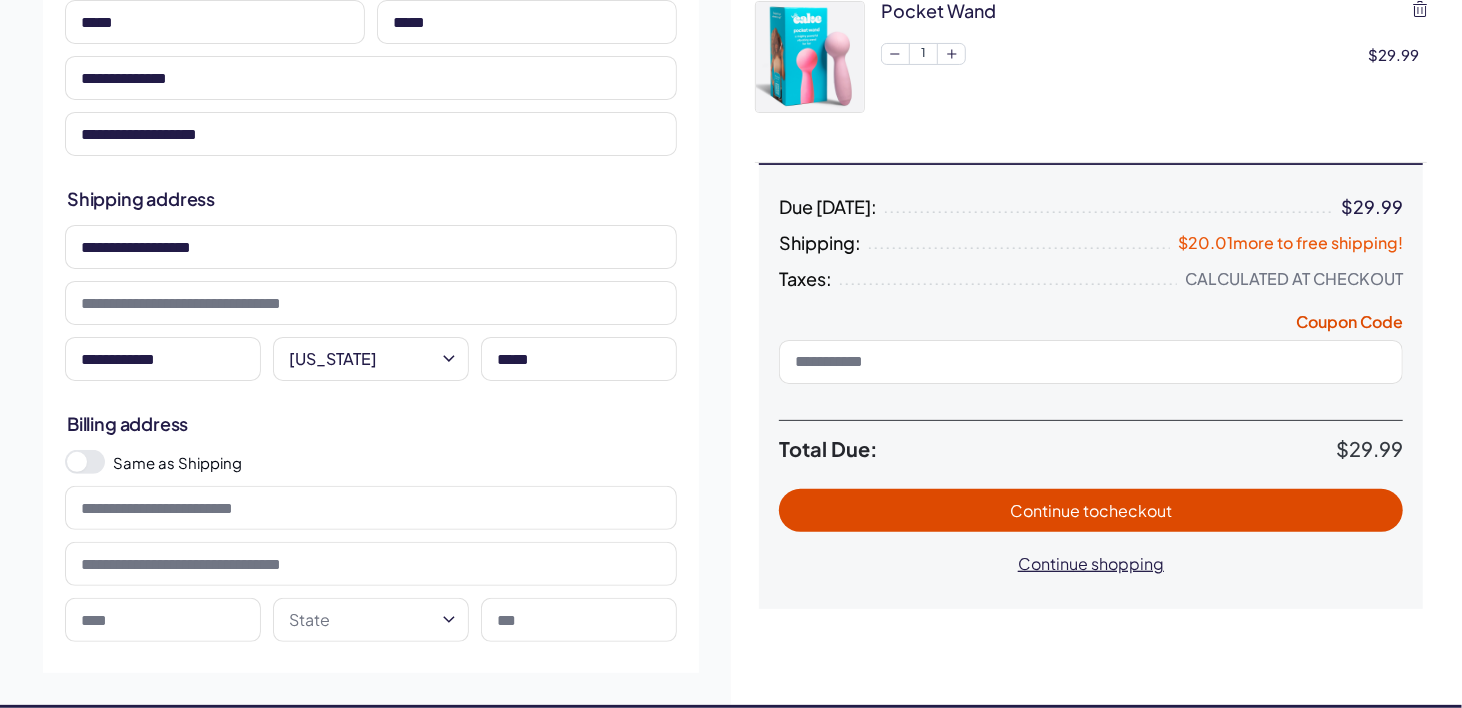
type input "*****"
click at [95, 462] on span at bounding box center [85, 462] width 40 height 24
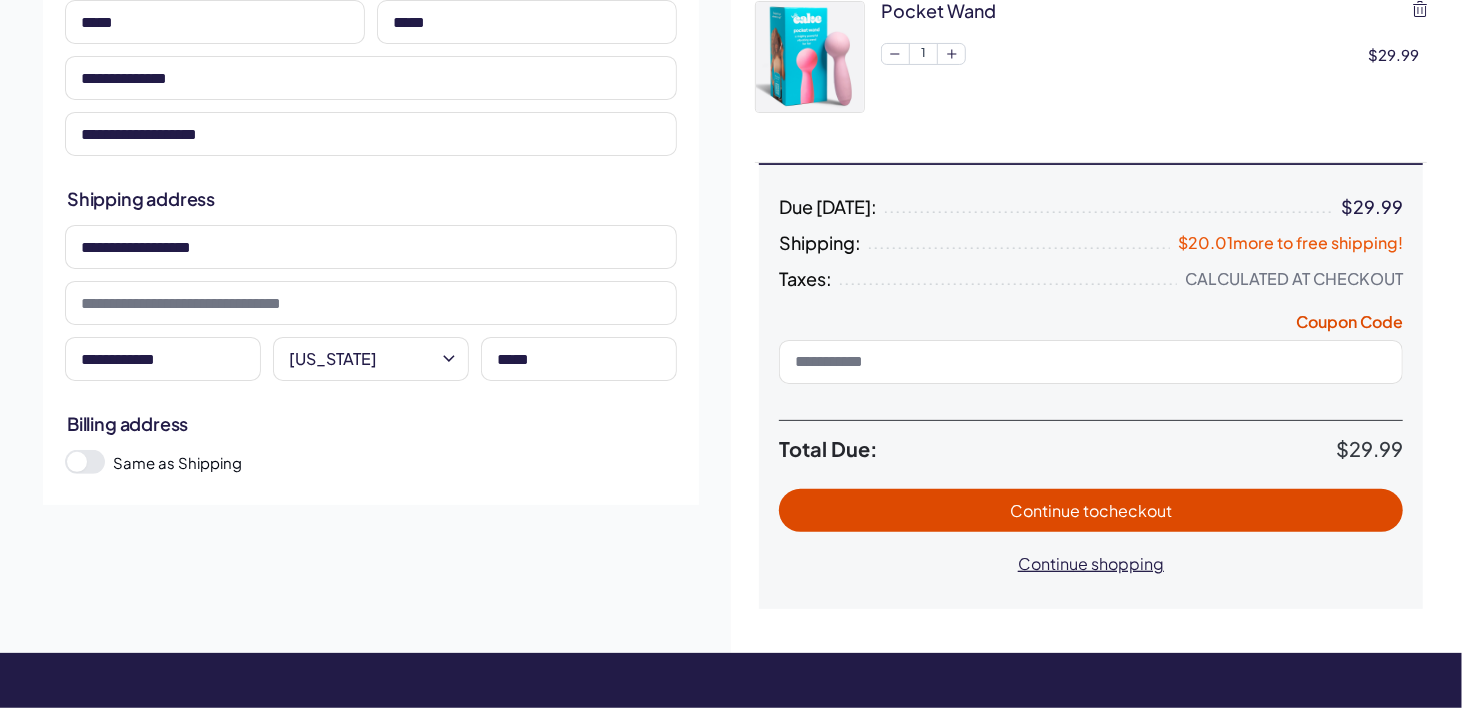
click at [1070, 510] on span "Continue to checkout" at bounding box center [1091, 510] width 162 height 21
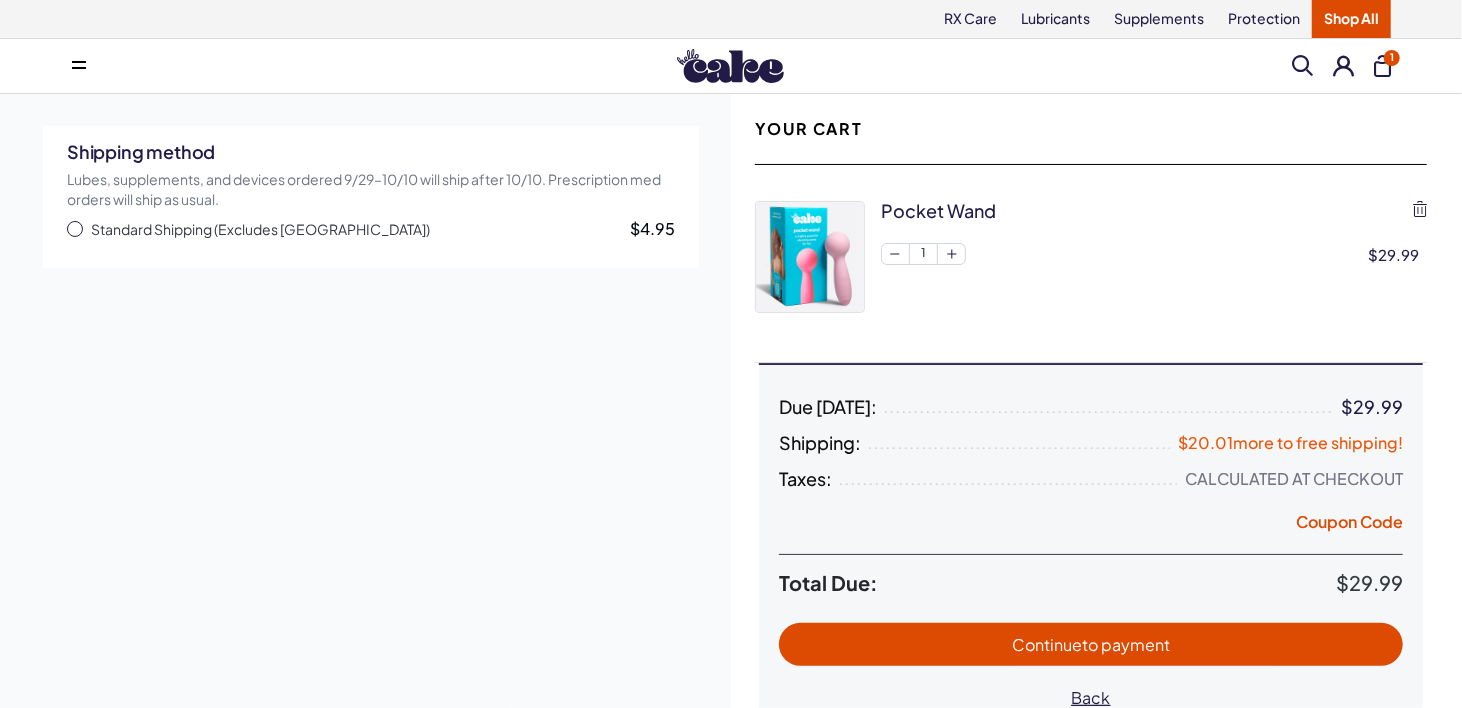
click at [73, 226] on span "button" at bounding box center [75, 229] width 16 height 16
click at [1126, 643] on span "to payment" at bounding box center [1126, 644] width 88 height 21
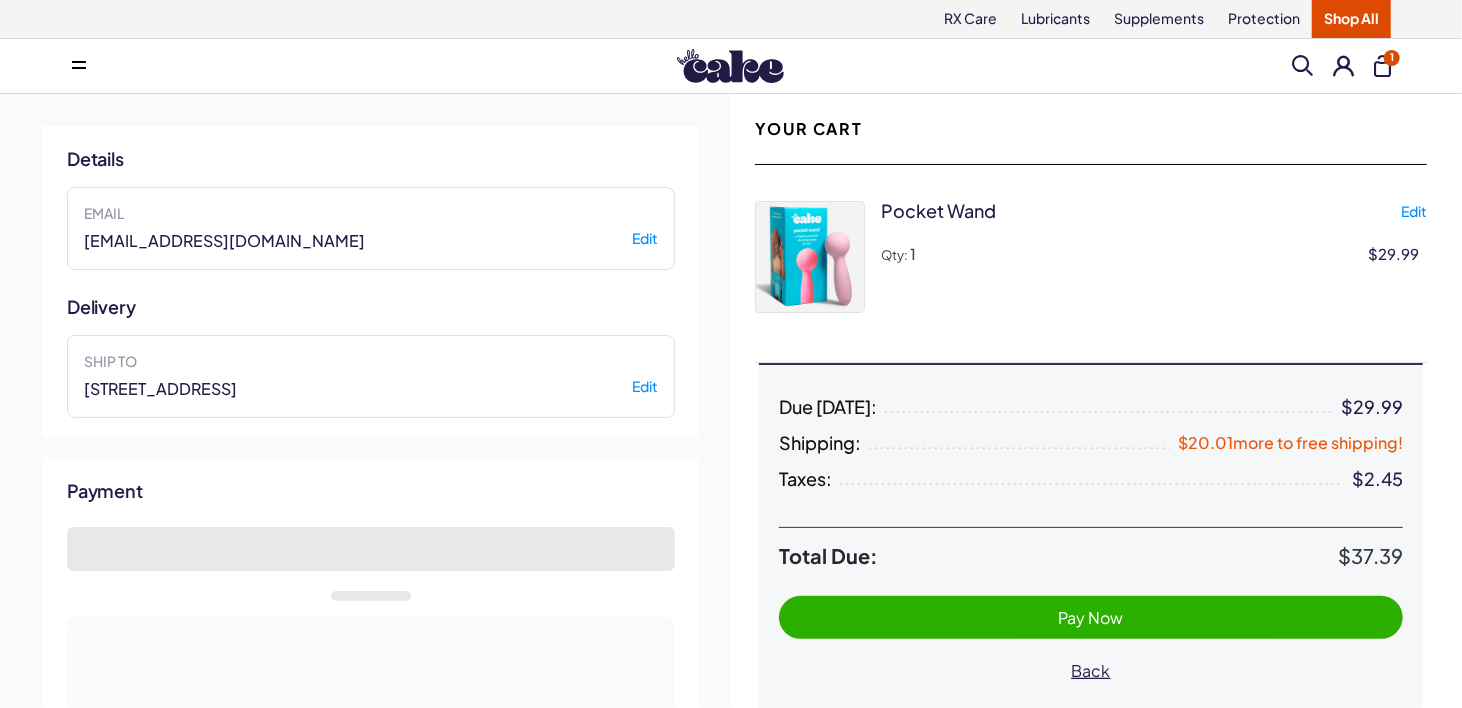
click at [1090, 616] on span "Pay Now" at bounding box center [1091, 617] width 65 height 21
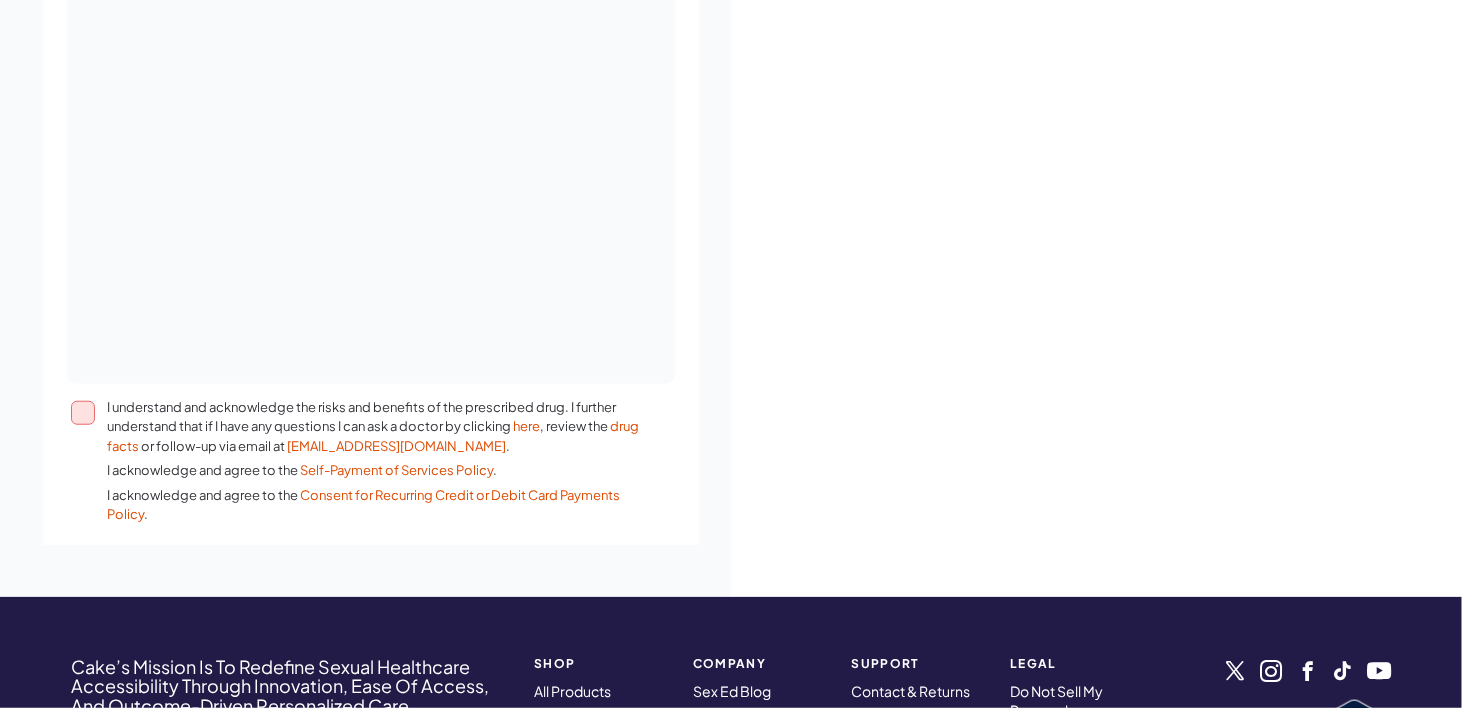
scroll to position [874, 0]
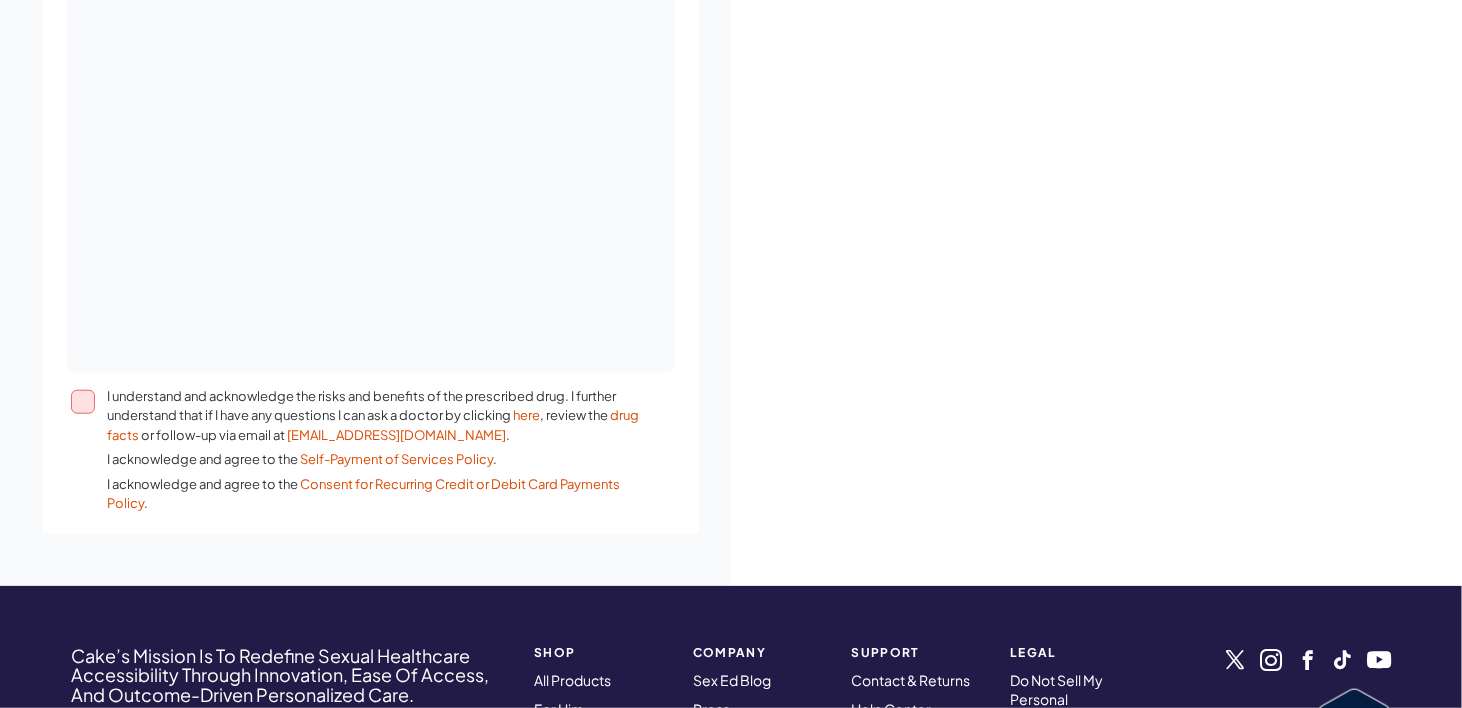
click at [78, 393] on button "I understand and acknowledge the risks and benefits of the prescribed drug. I f…" at bounding box center [83, 402] width 24 height 24
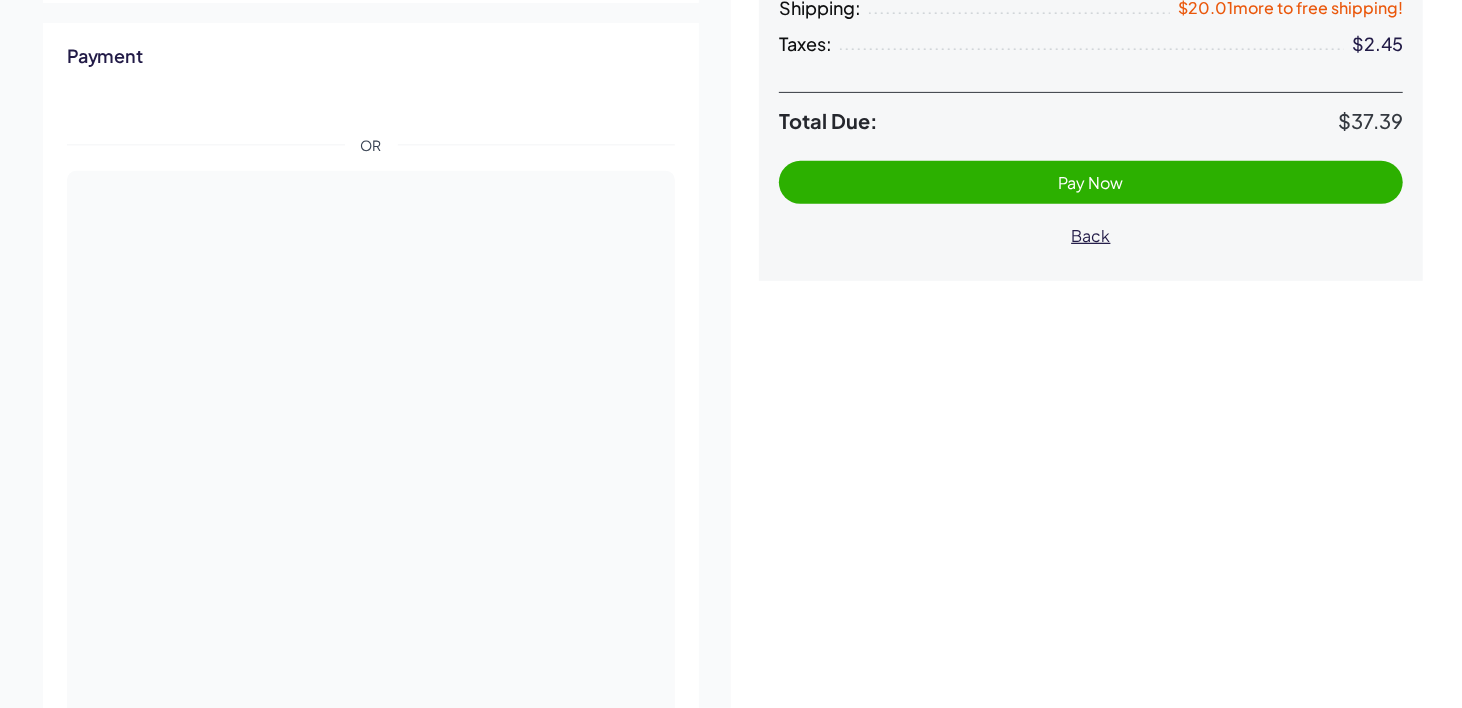
scroll to position [374, 0]
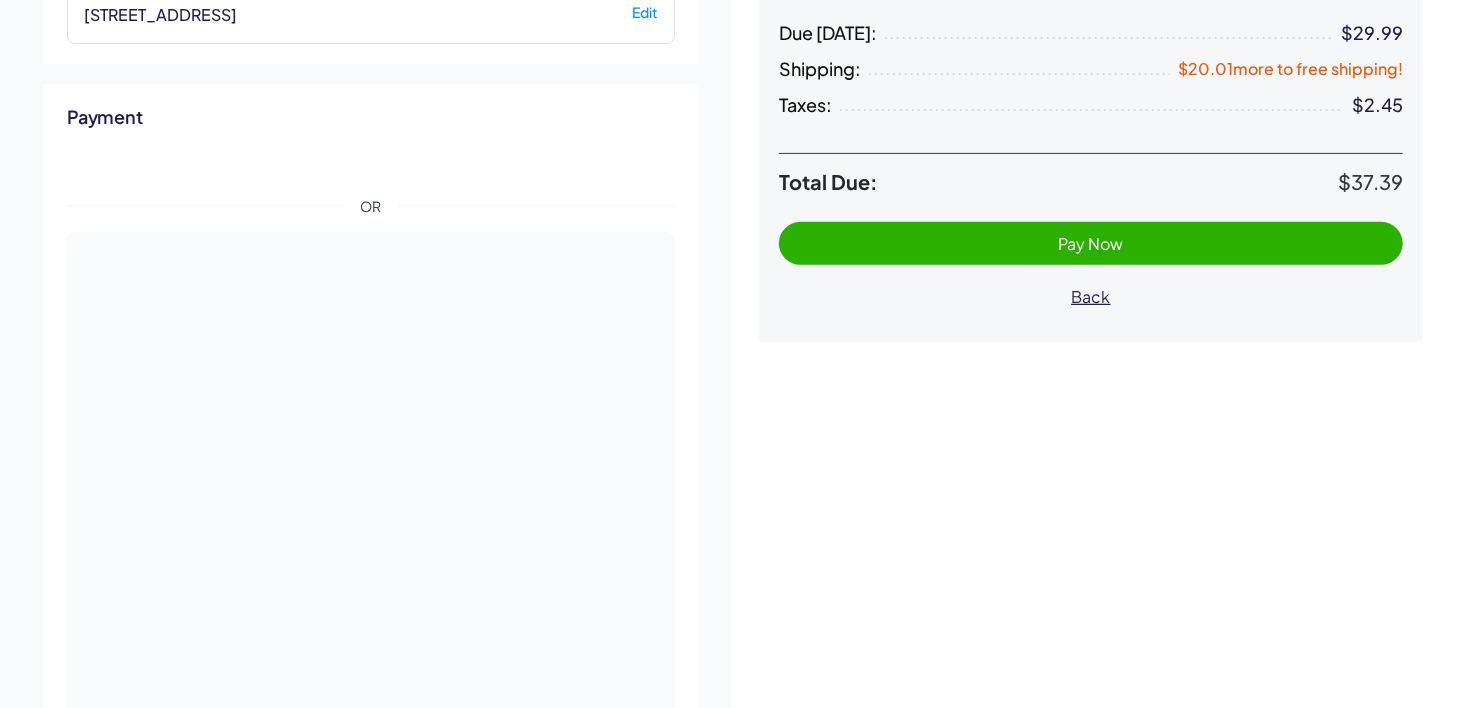
click at [1096, 242] on span "Pay Now" at bounding box center [1091, 243] width 65 height 21
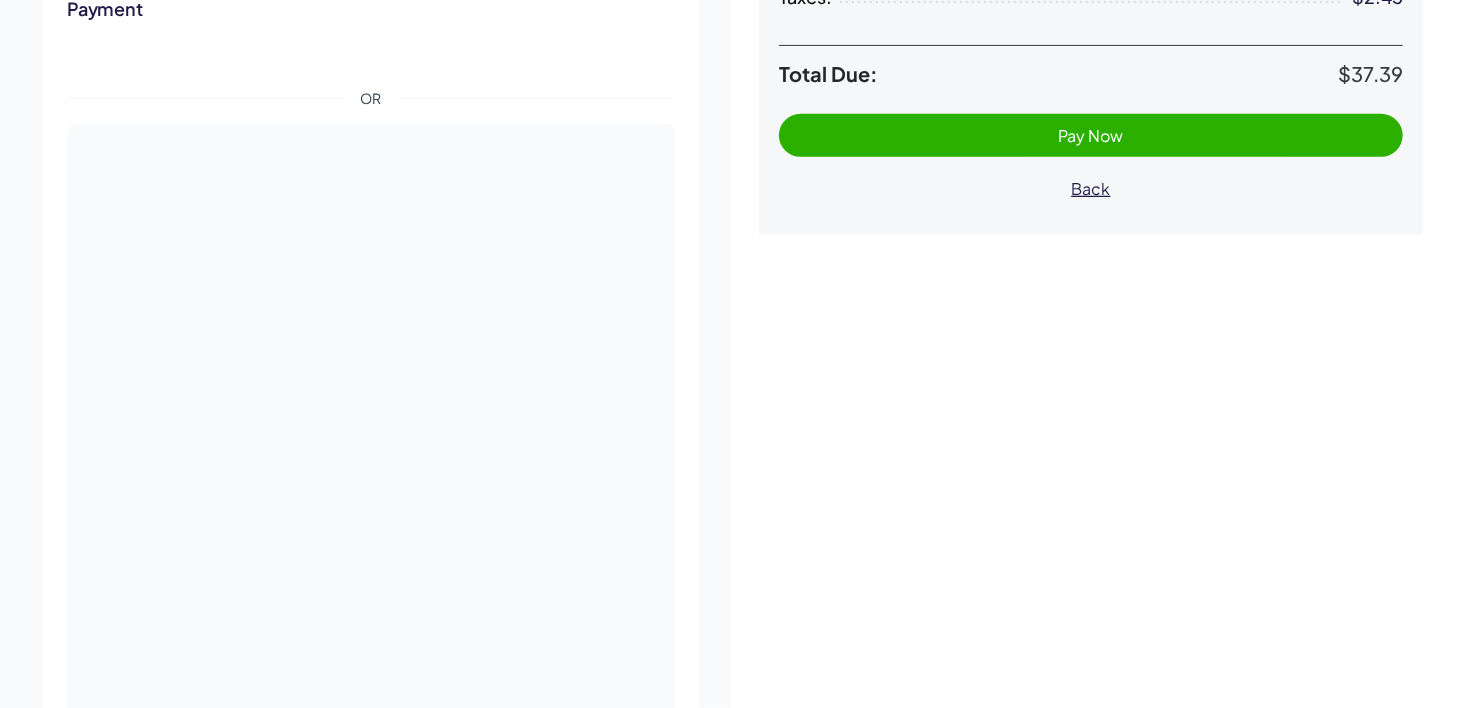
scroll to position [339, 0]
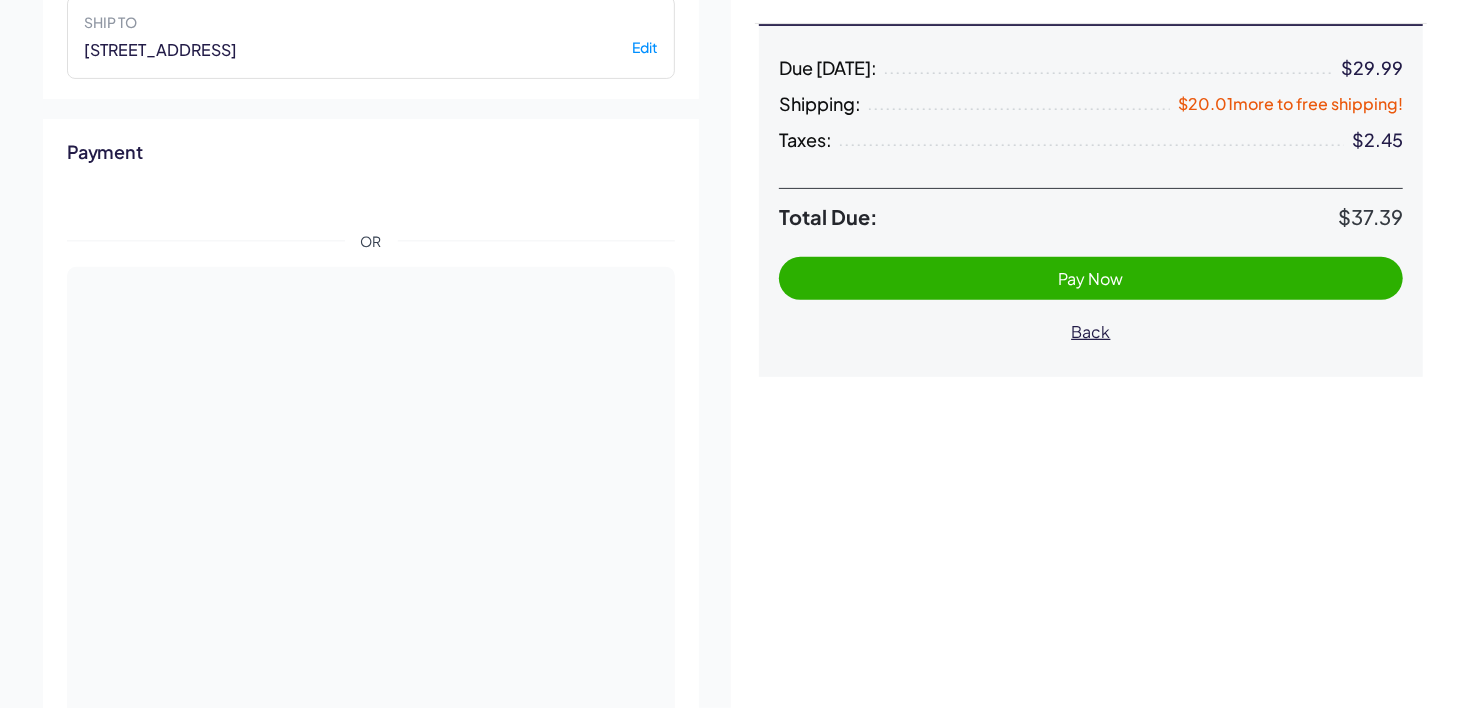
click at [1070, 270] on span "Pay Now" at bounding box center [1091, 278] width 65 height 21
